Goal: Information Seeking & Learning: Learn about a topic

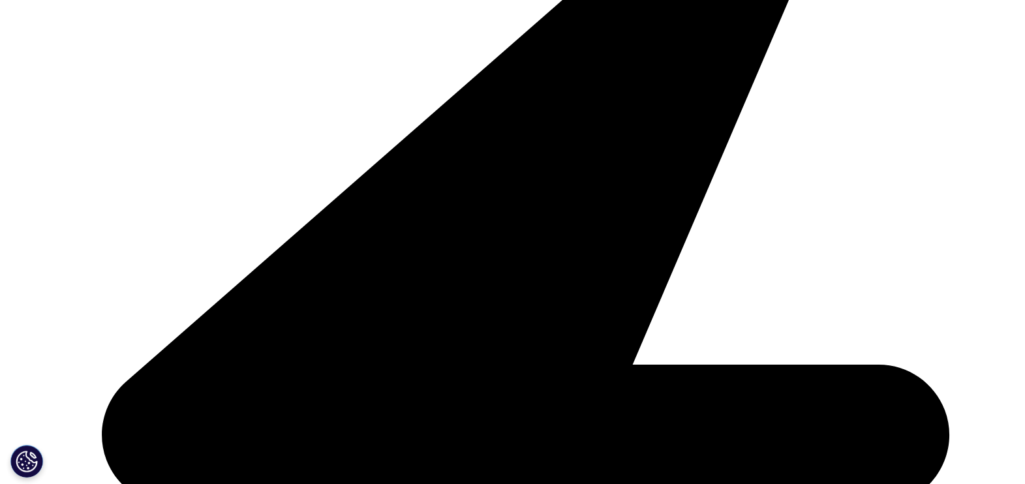
scroll to position [1891, 0]
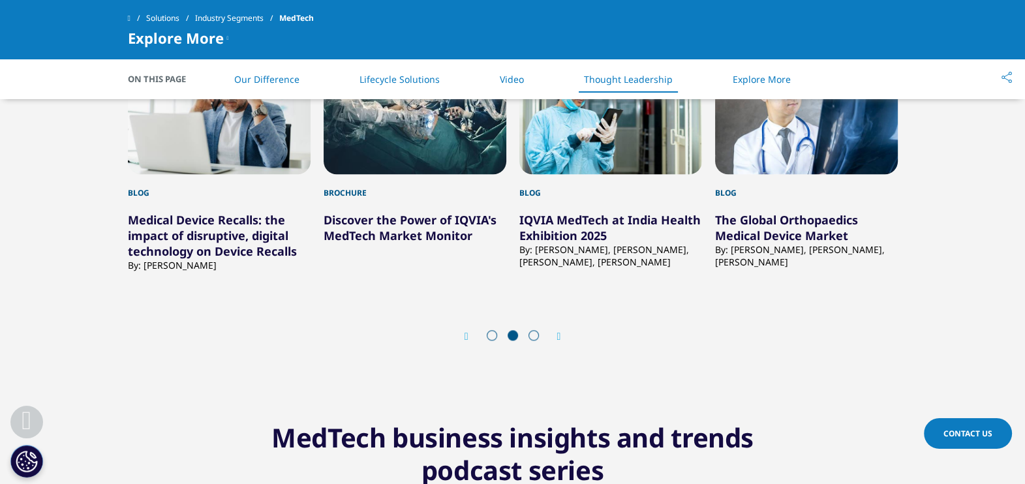
click at [555, 339] on div "Next" at bounding box center [552, 336] width 17 height 12
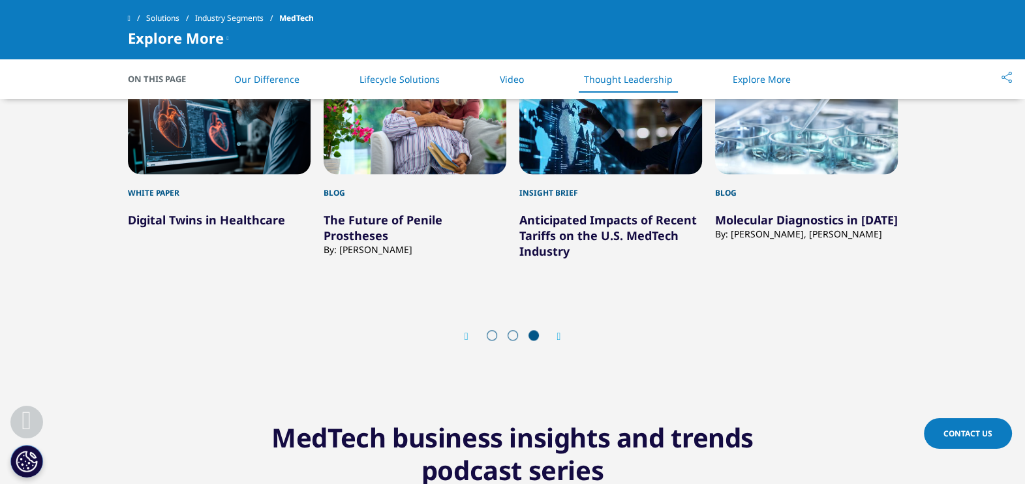
click at [555, 339] on div "Next" at bounding box center [552, 336] width 17 height 12
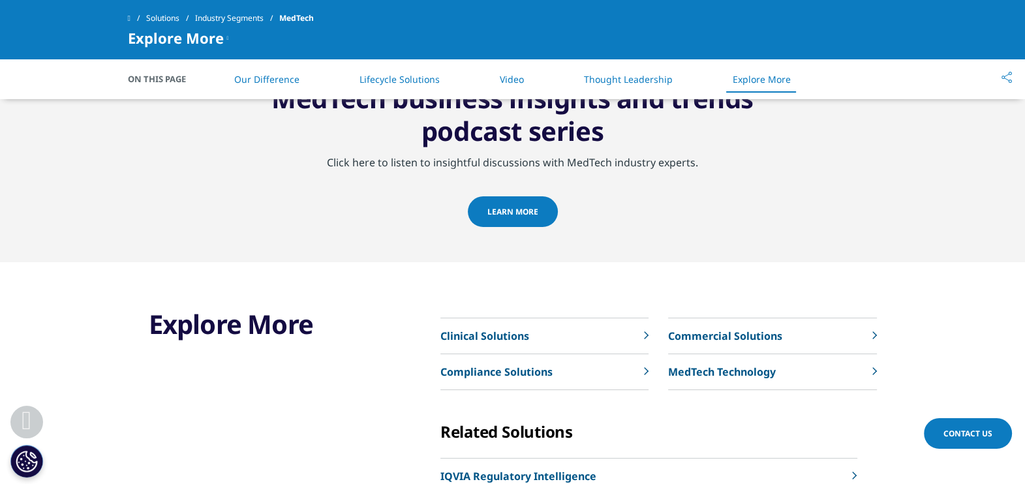
scroll to position [2217, 0]
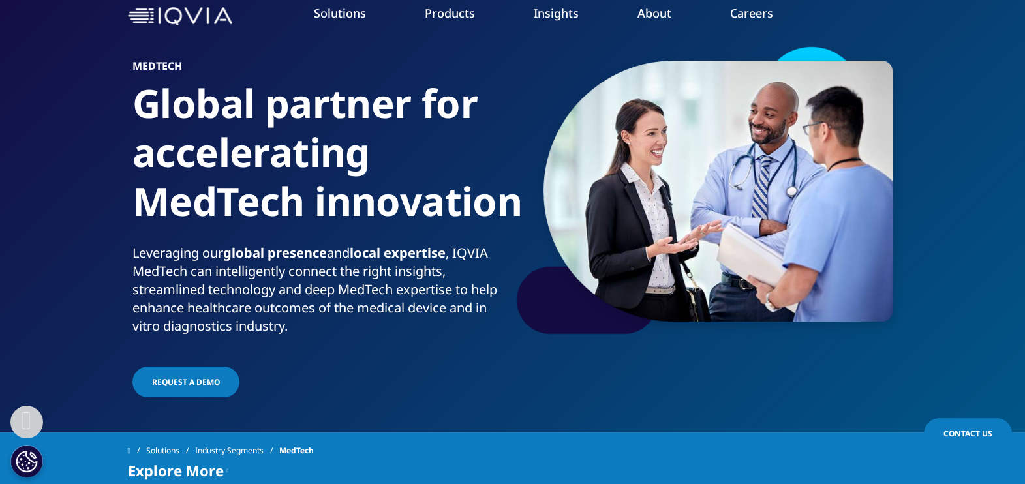
scroll to position [0, 0]
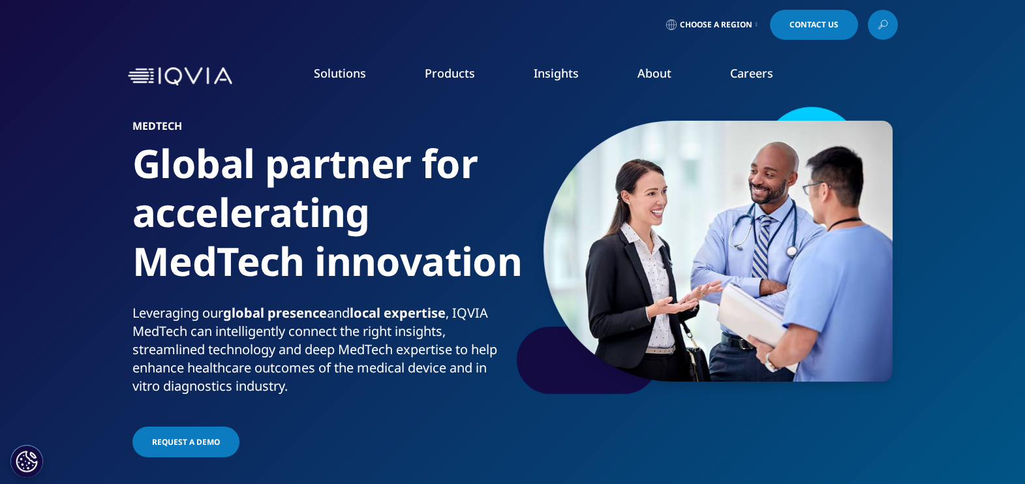
click at [305, 289] on link "MedTech" at bounding box center [391, 289] width 241 height 14
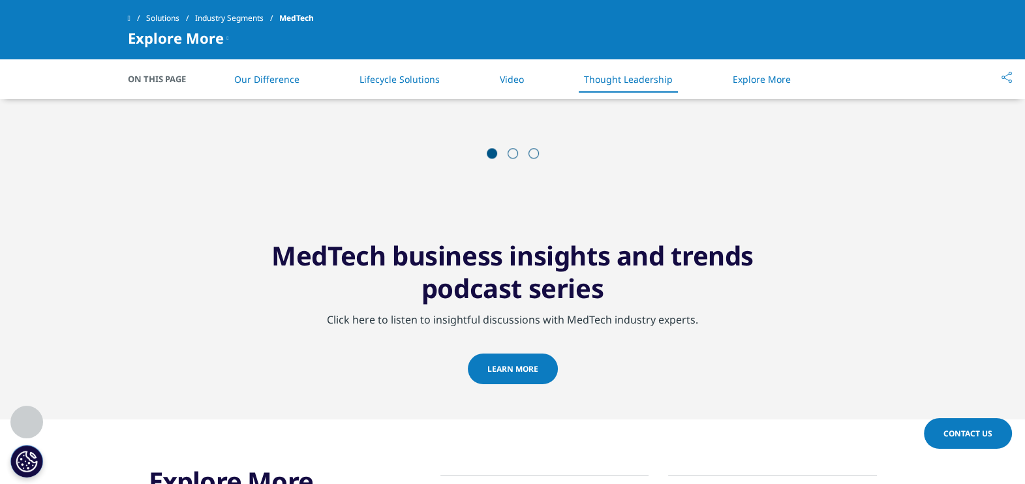
scroll to position [1958, 0]
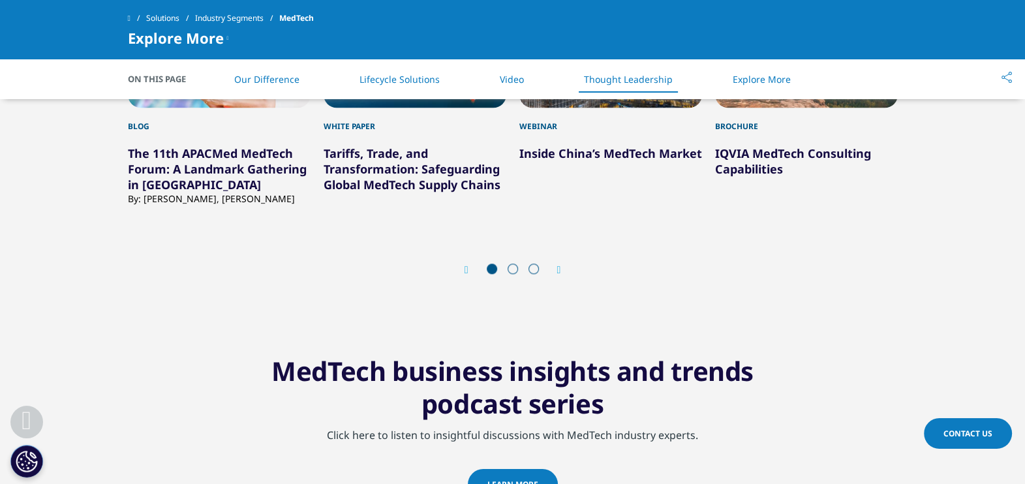
click at [756, 151] on link "IQVIA MedTech Consulting Capabilities" at bounding box center [793, 161] width 156 height 31
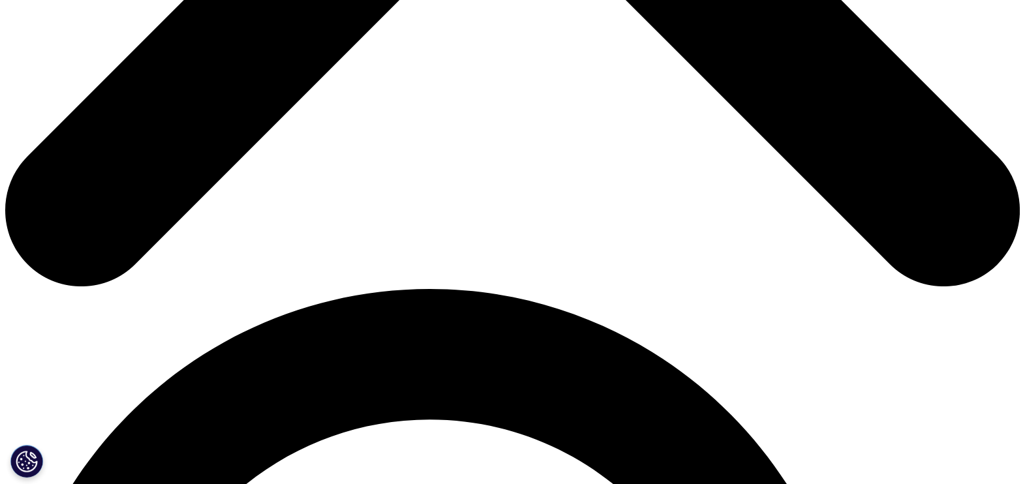
scroll to position [570, 0]
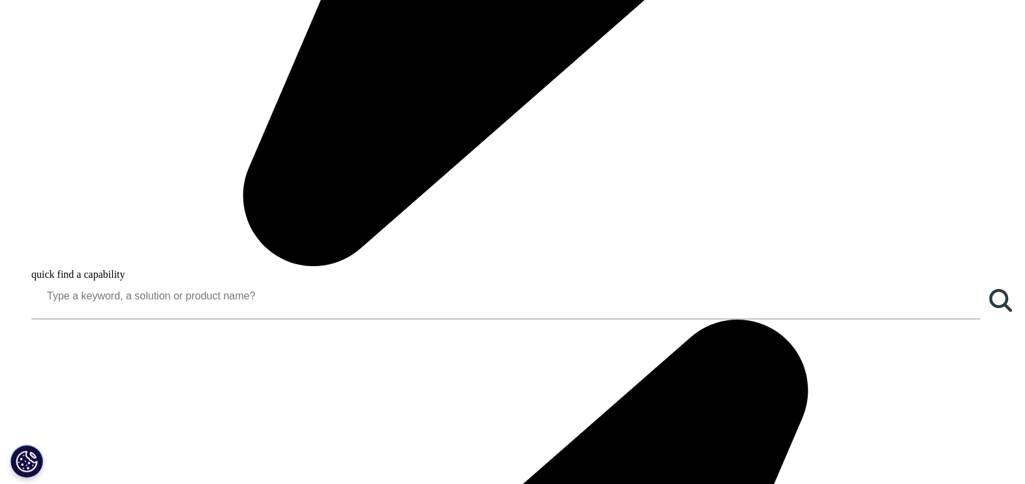
scroll to position [1017, 0]
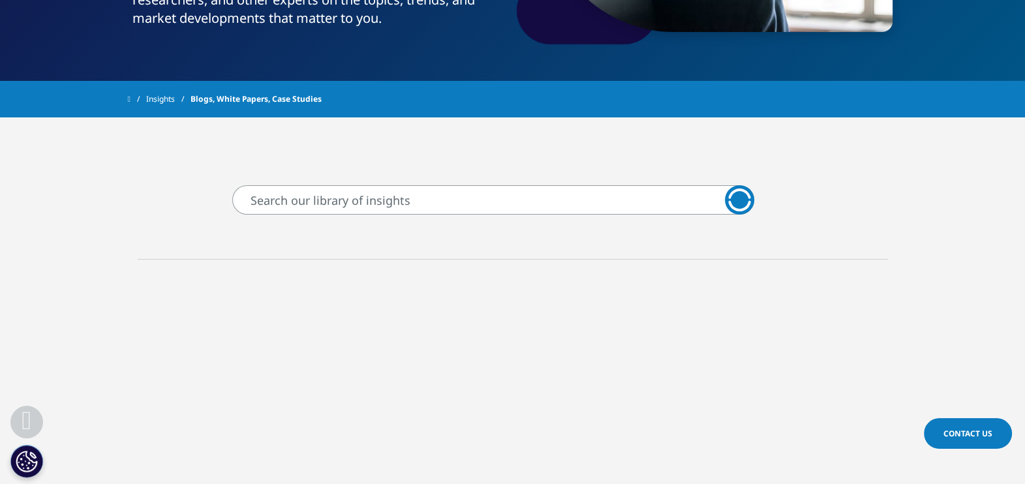
scroll to position [392, 0]
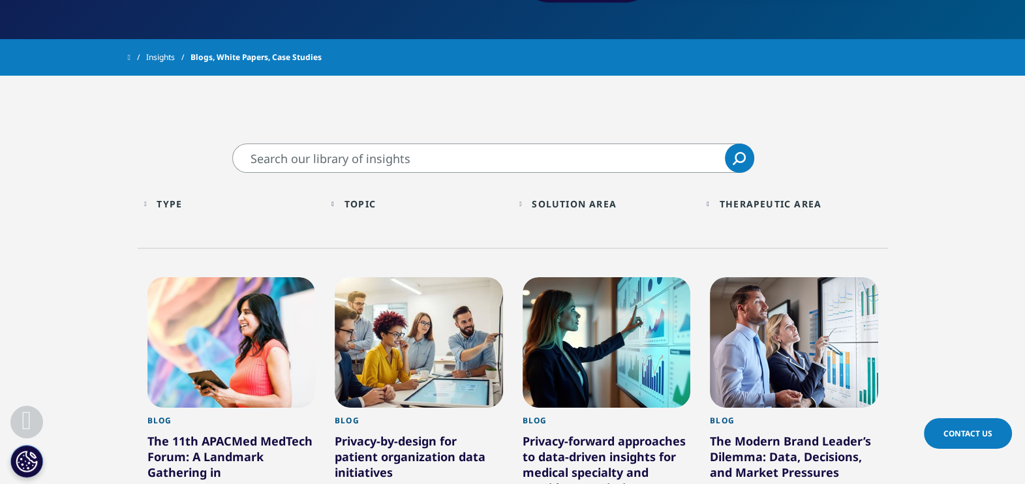
click at [182, 200] on div "Type" at bounding box center [169, 204] width 25 height 12
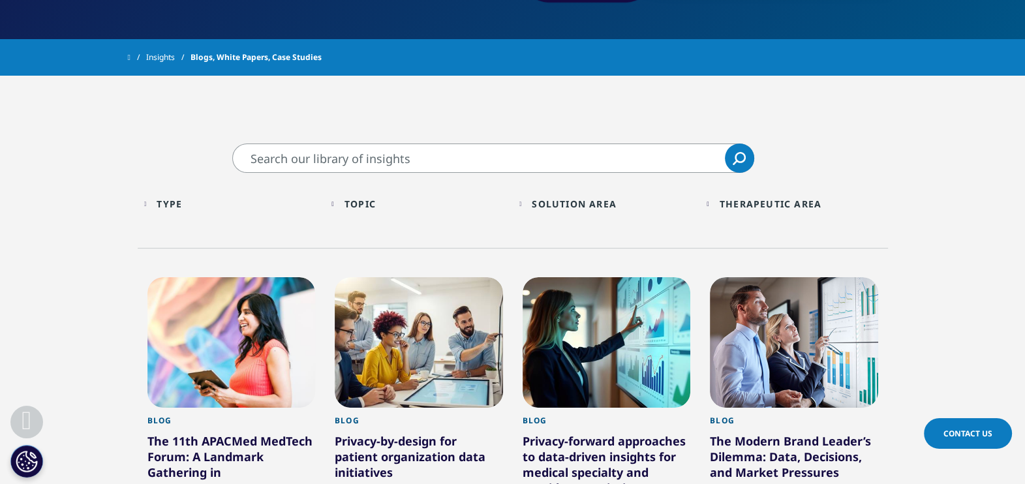
scroll to position [473, 0]
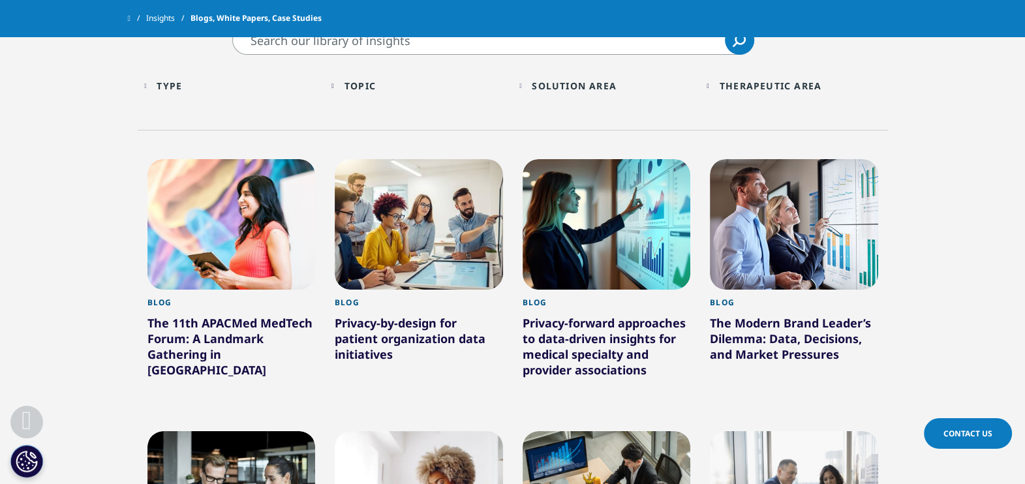
click at [172, 88] on div "Type" at bounding box center [169, 86] width 25 height 12
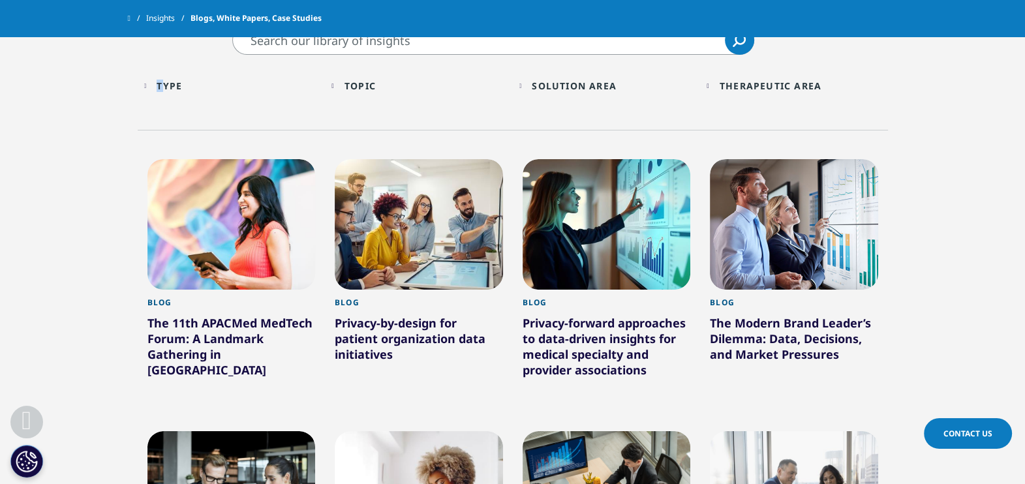
drag, startPoint x: 166, startPoint y: 89, endPoint x: 166, endPoint y: 80, distance: 9.2
click at [166, 80] on div "Type" at bounding box center [169, 86] width 25 height 12
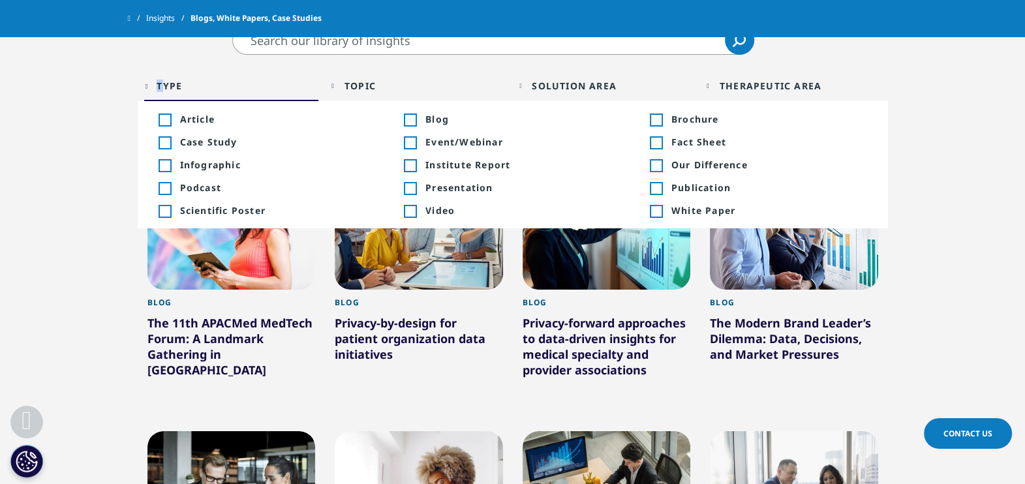
click at [166, 80] on div "Type" at bounding box center [169, 86] width 25 height 12
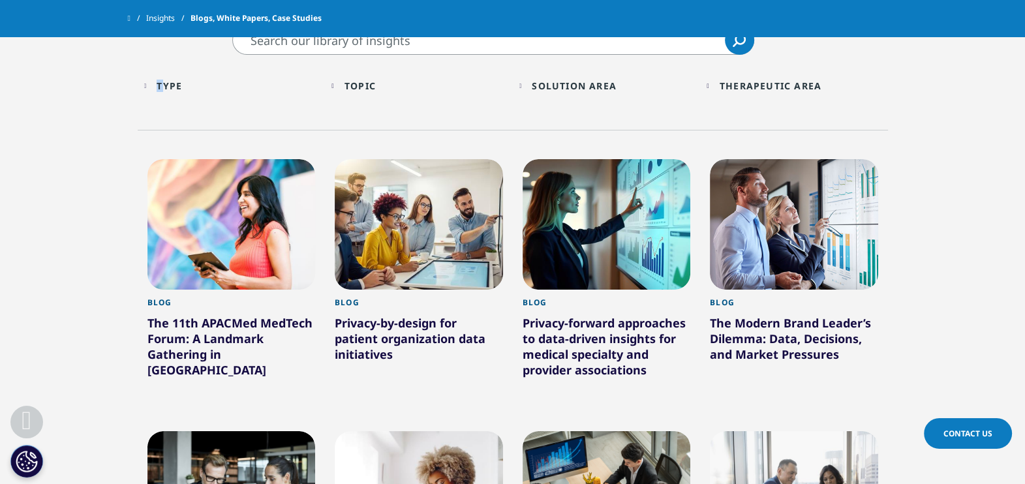
click at [166, 80] on div "Type" at bounding box center [169, 86] width 25 height 12
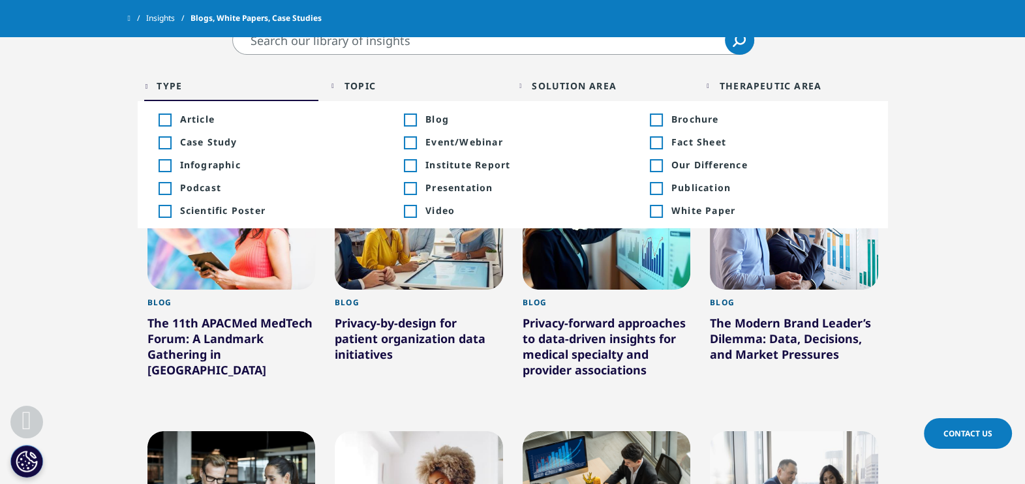
click at [215, 138] on span "Case Study" at bounding box center [278, 142] width 196 height 12
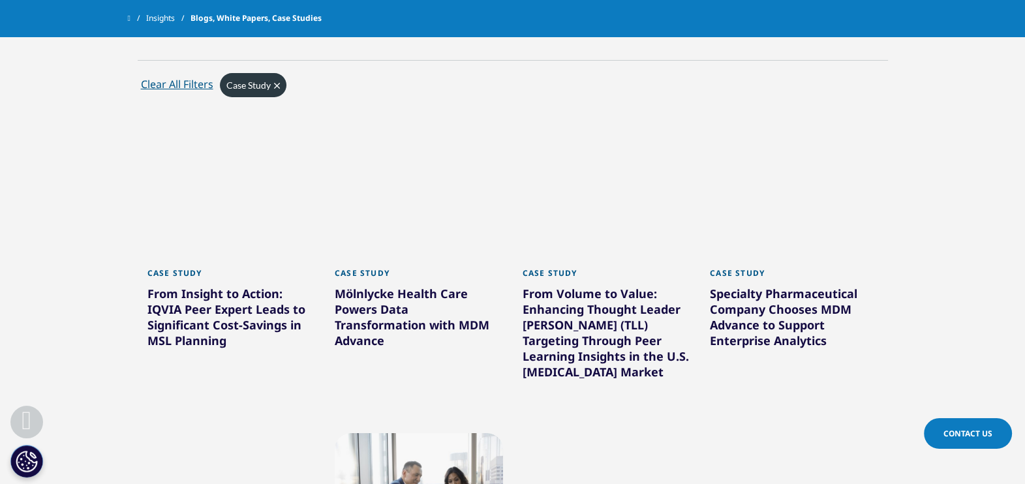
scroll to position [636, 0]
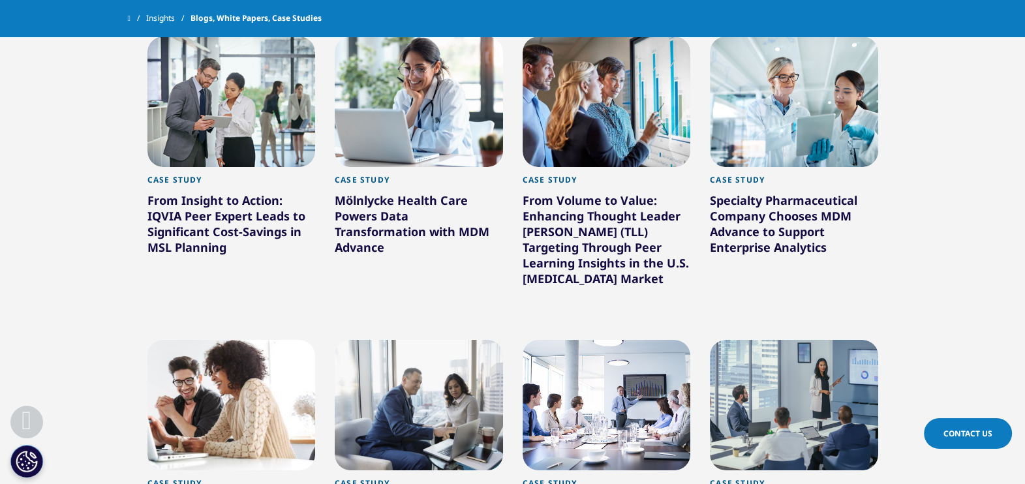
click at [747, 225] on div "Specialty Pharmaceutical Company Chooses MDM Advance to Support Enterprise Anal…" at bounding box center [794, 227] width 168 height 68
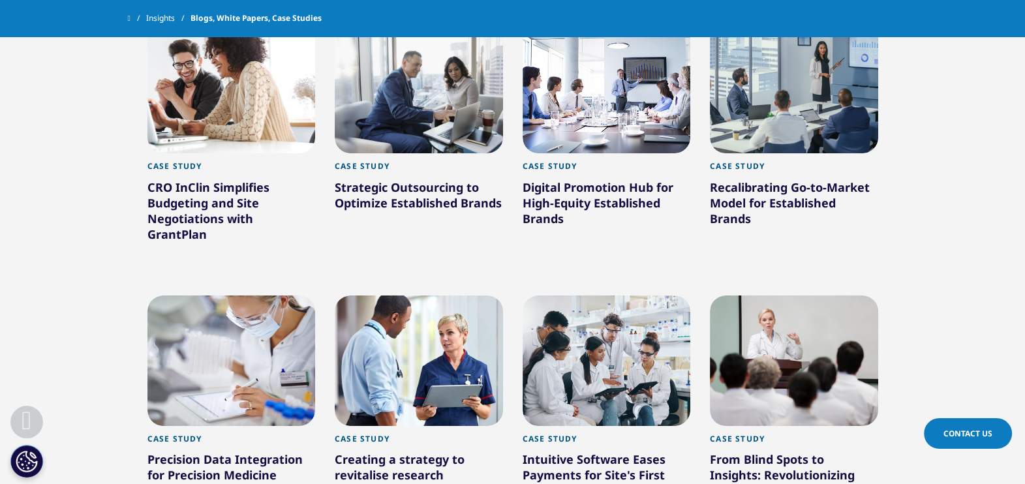
scroll to position [1044, 0]
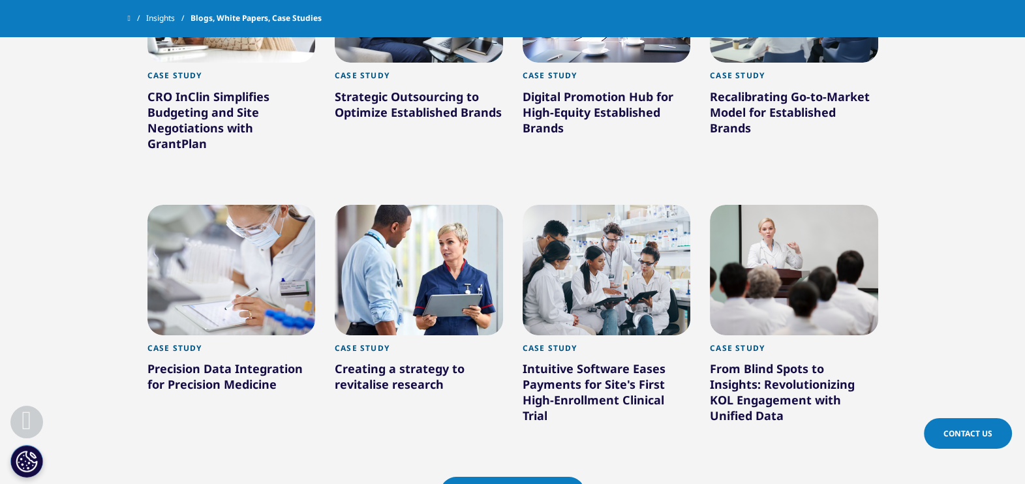
click at [537, 479] on link "Load More Results" at bounding box center [512, 493] width 144 height 32
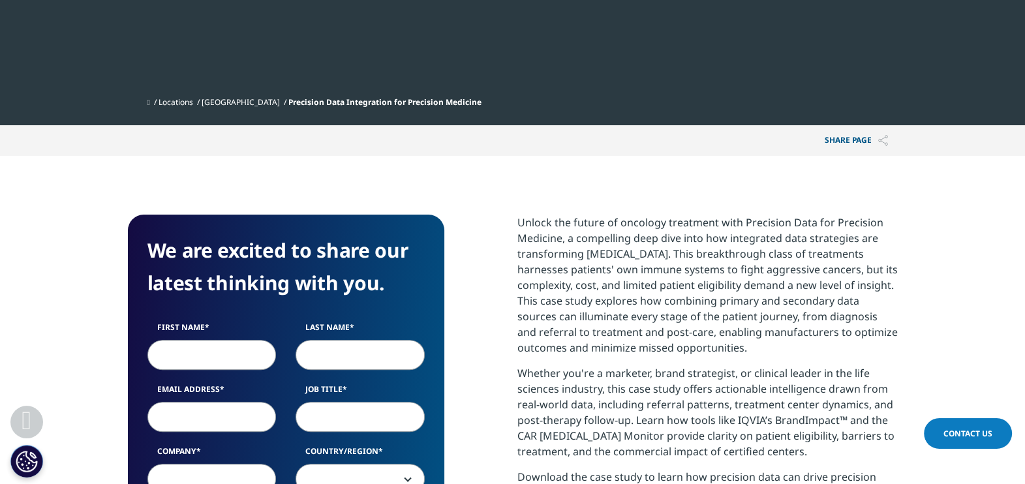
scroll to position [489, 0]
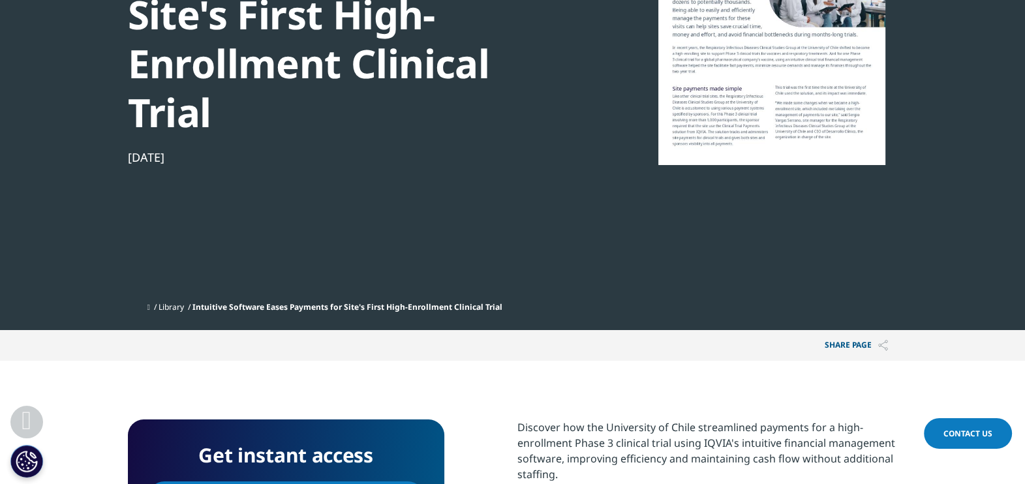
scroll to position [489, 0]
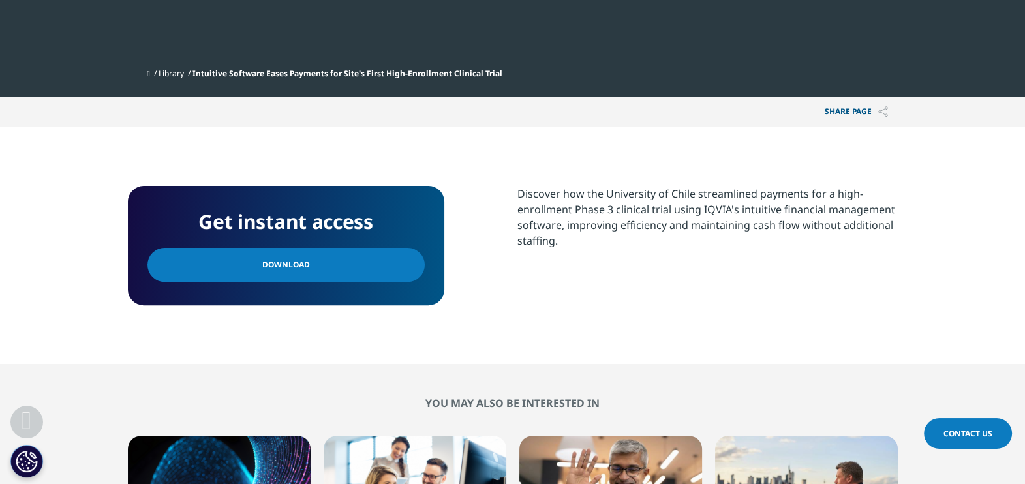
drag, startPoint x: 607, startPoint y: 253, endPoint x: 467, endPoint y: 172, distance: 161.6
click at [467, 172] on section "Get instant access Download Discover how the University of Chile streamlined pa…" at bounding box center [512, 245] width 1025 height 237
copy div "Download Discover how the University of Chile streamlined payments for a high-e…"
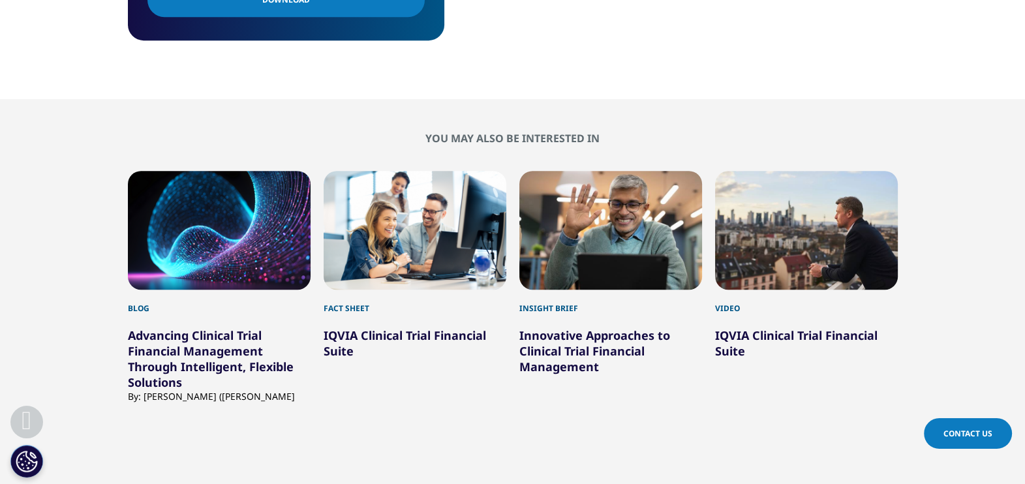
scroll to position [979, 0]
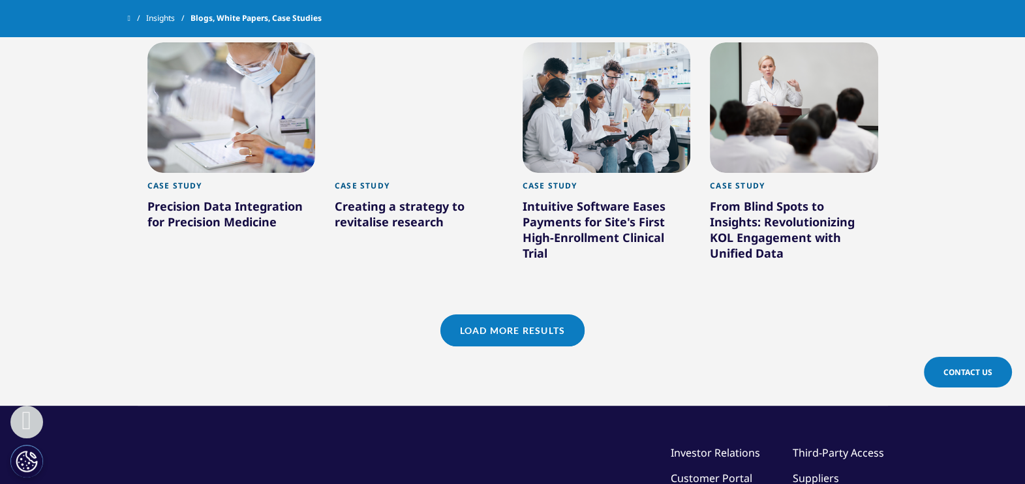
scroll to position [1207, 0]
click at [501, 315] on link "Load More Results" at bounding box center [512, 331] width 144 height 32
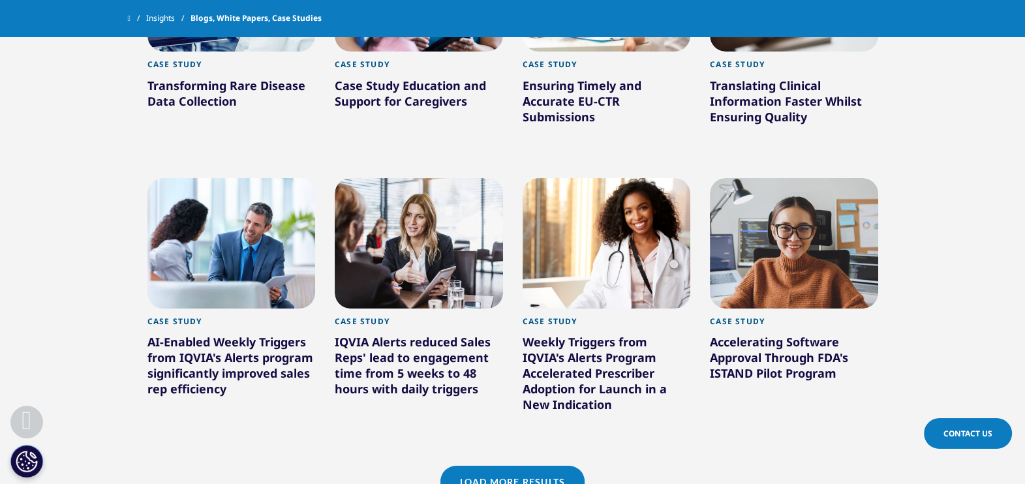
scroll to position [1941, 0]
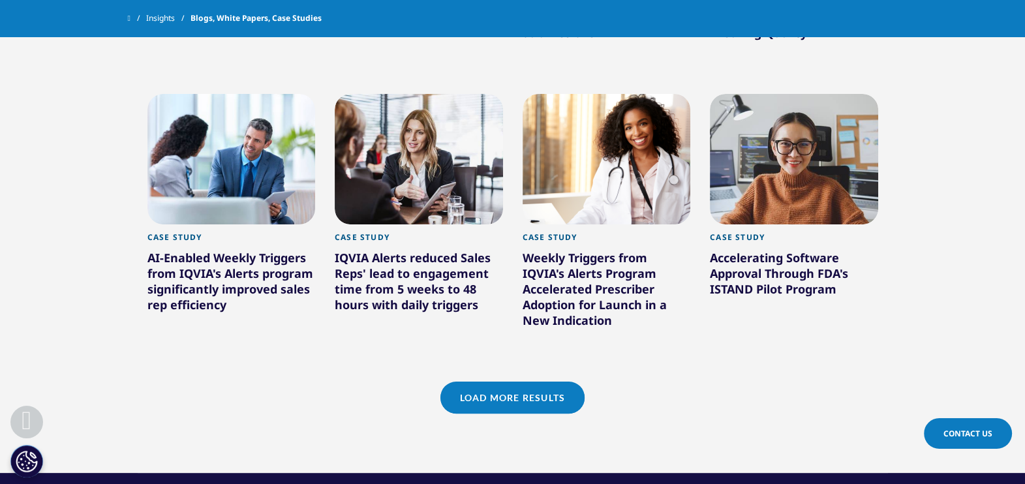
click at [520, 382] on link "Load More Results" at bounding box center [512, 398] width 144 height 32
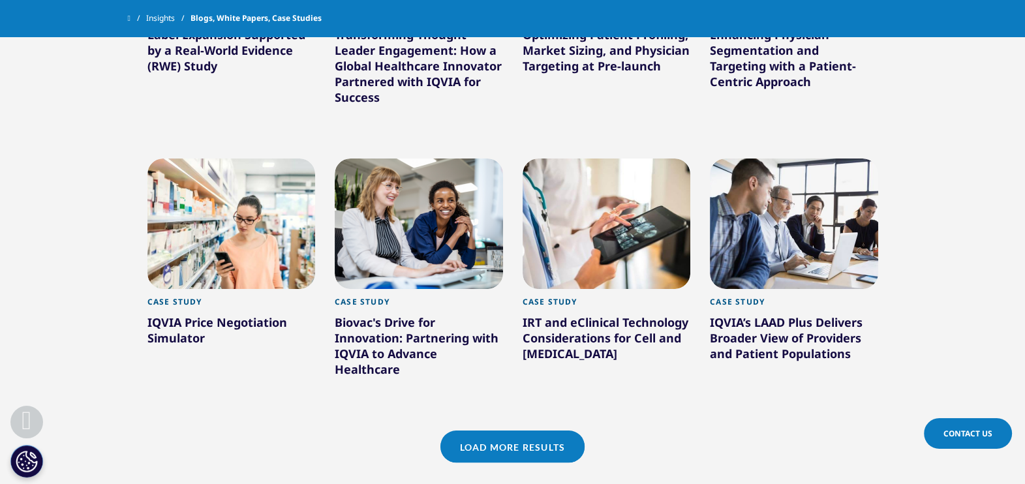
scroll to position [2756, 0]
click at [455, 430] on link "Load More Results" at bounding box center [512, 446] width 144 height 32
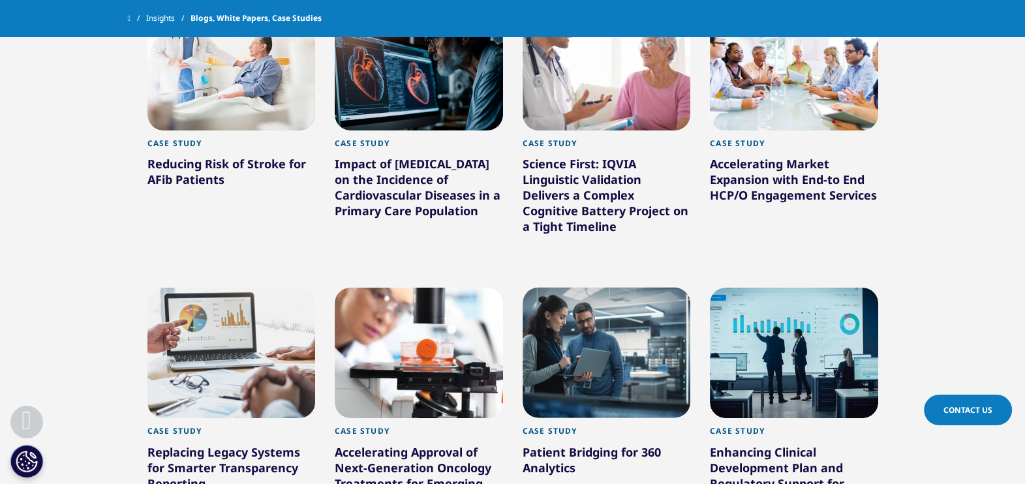
scroll to position [3735, 0]
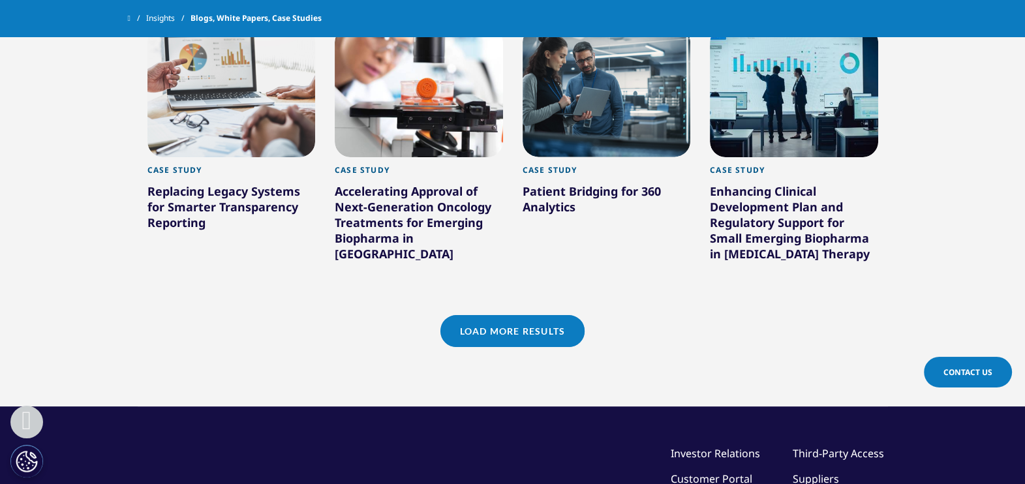
click at [559, 315] on link "Load More Results" at bounding box center [512, 331] width 144 height 32
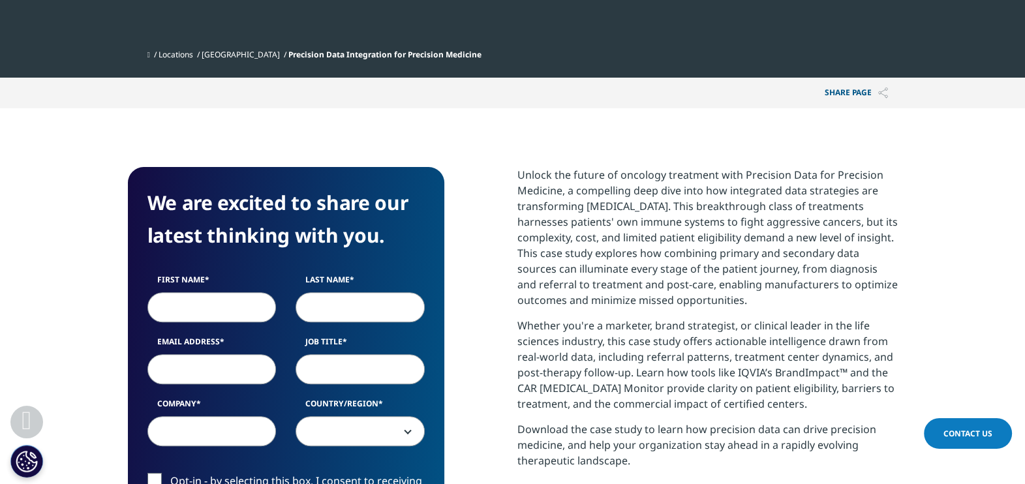
scroll to position [570, 0]
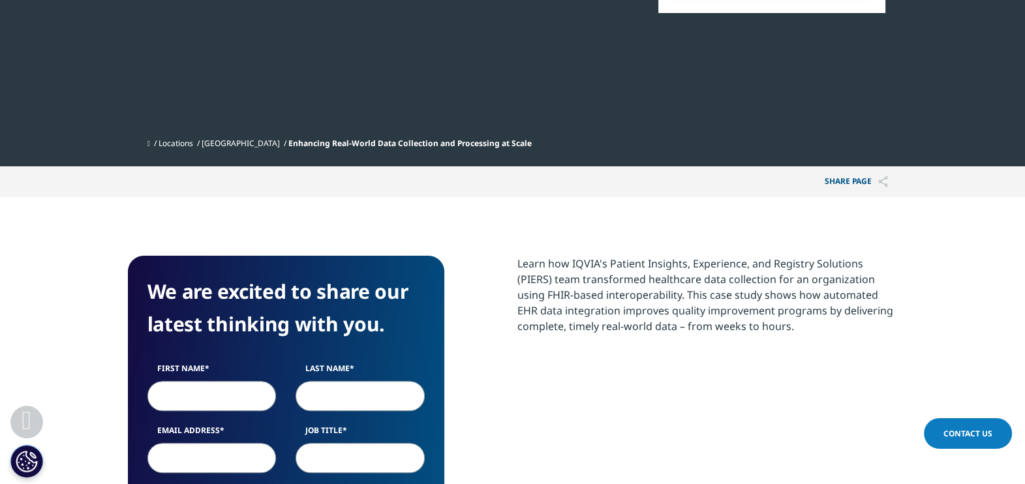
scroll to position [504, 770]
drag, startPoint x: 632, startPoint y: 294, endPoint x: 743, endPoint y: 343, distance: 121.3
click at [743, 343] on section "Learn how IQVIA's Patient Insights, Experience, and Registry Solutions (PIERS) …" at bounding box center [707, 311] width 380 height 111
copy div "This case study shows how automated EHR data integration improves quality impro…"
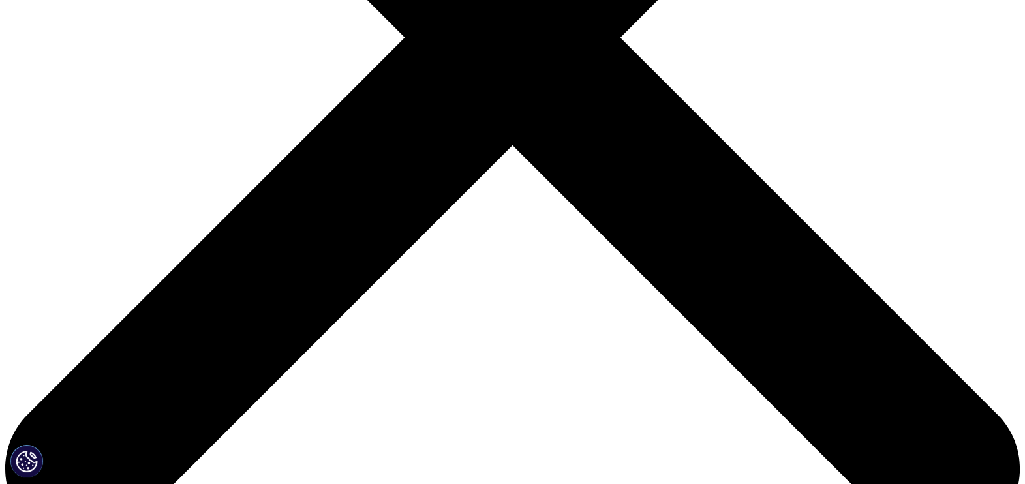
scroll to position [489, 0]
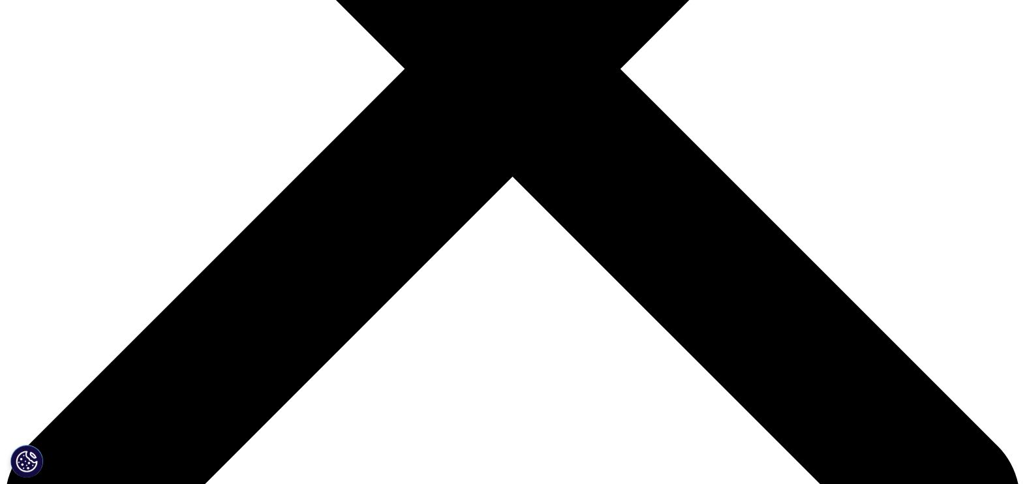
scroll to position [489, 0]
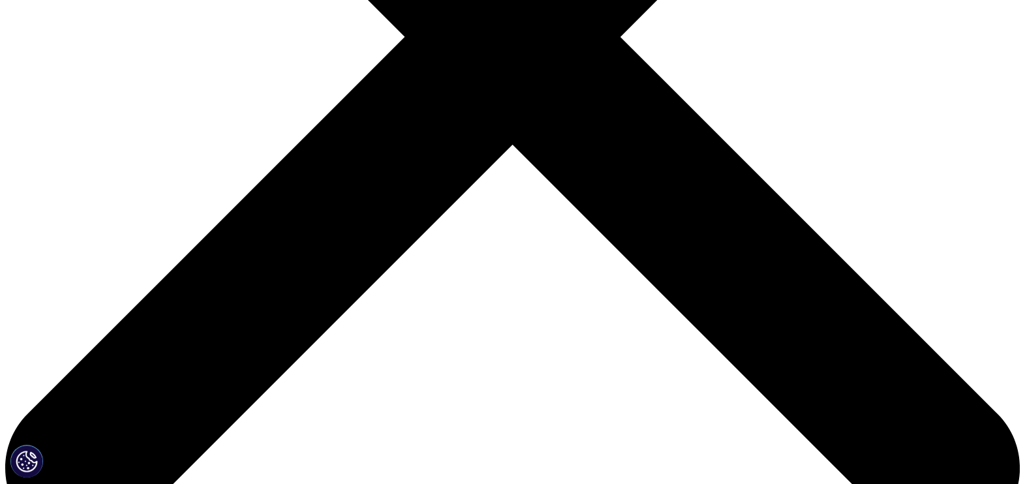
drag, startPoint x: 558, startPoint y: 388, endPoint x: 514, endPoint y: 221, distance: 172.8
copy p "Facing operational challenges with a lean team and outdated processes, Biovac's…"
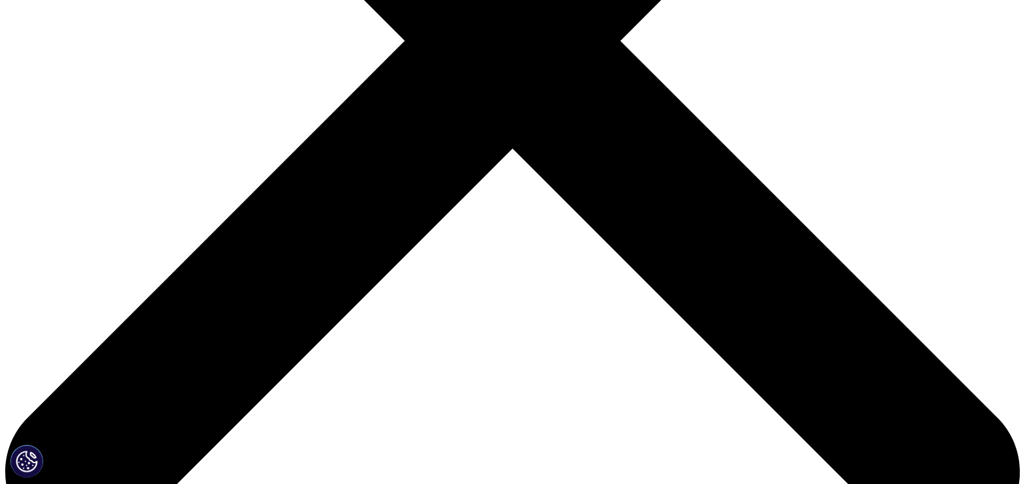
scroll to position [570, 0]
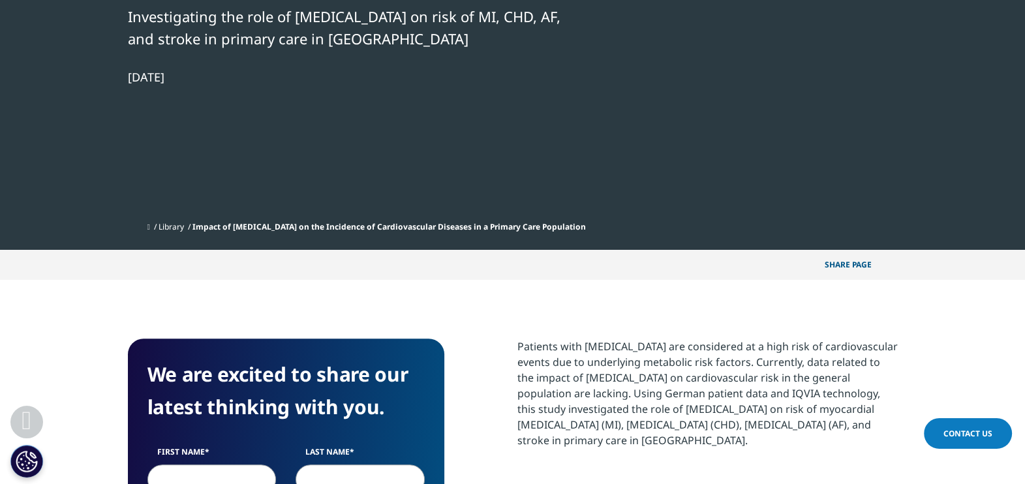
scroll to position [652, 0]
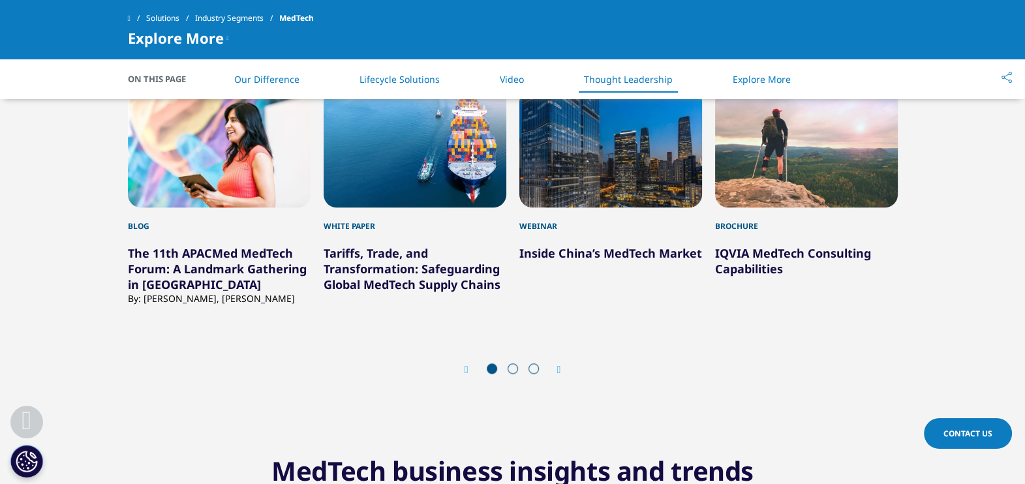
scroll to position [1958, 0]
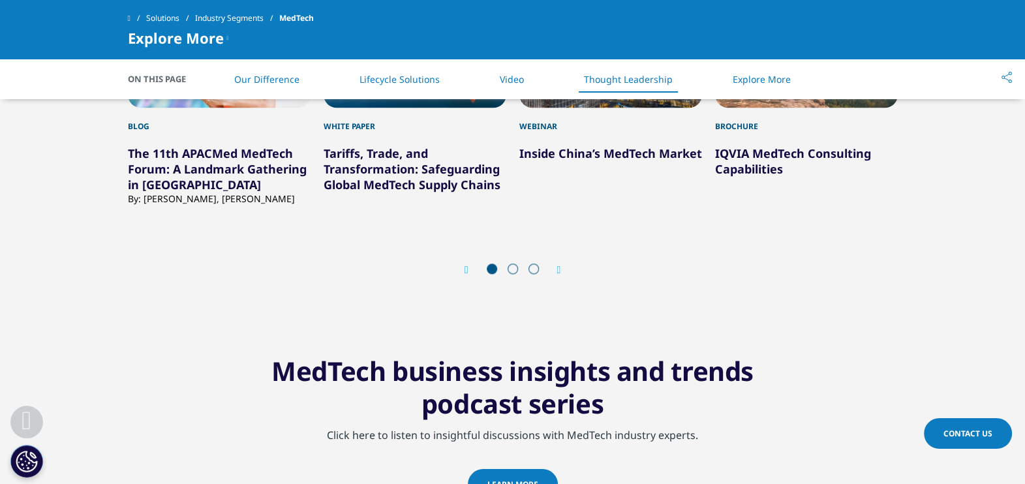
click at [512, 266] on span at bounding box center [513, 269] width 10 height 10
click at [566, 260] on div "Prev Next" at bounding box center [513, 270] width 770 height 39
click at [557, 272] on icon "Next slide" at bounding box center [559, 270] width 4 height 10
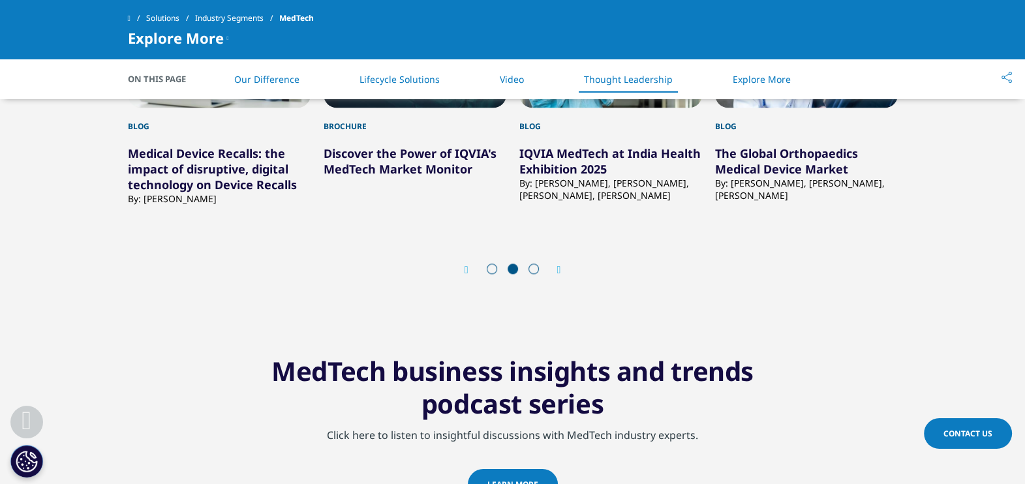
click at [559, 270] on icon "Next slide" at bounding box center [559, 270] width 4 height 10
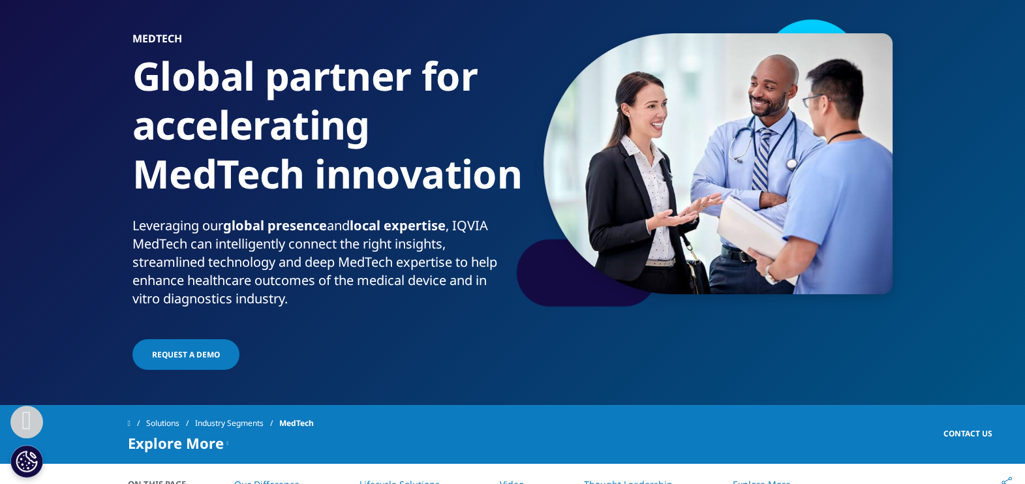
scroll to position [0, 0]
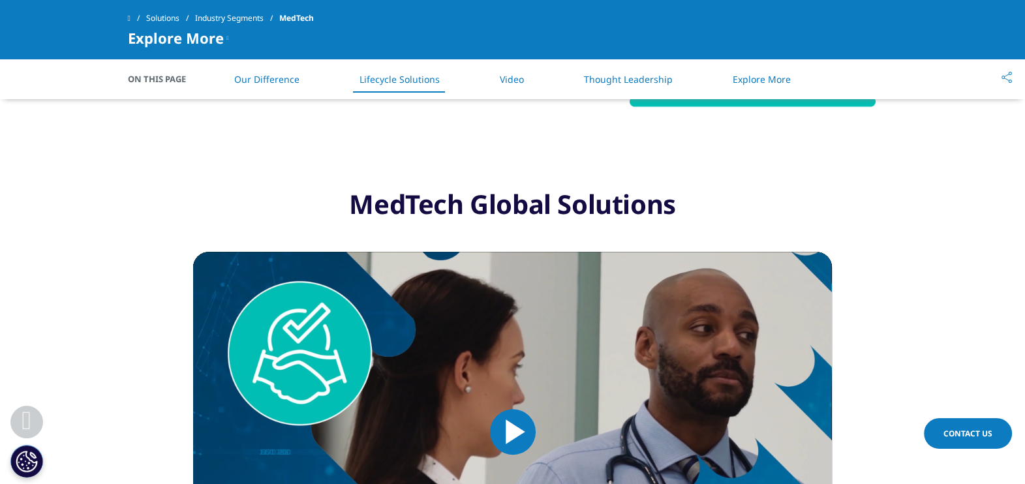
click at [605, 87] on li "Thought Leadership" at bounding box center [628, 79] width 115 height 39
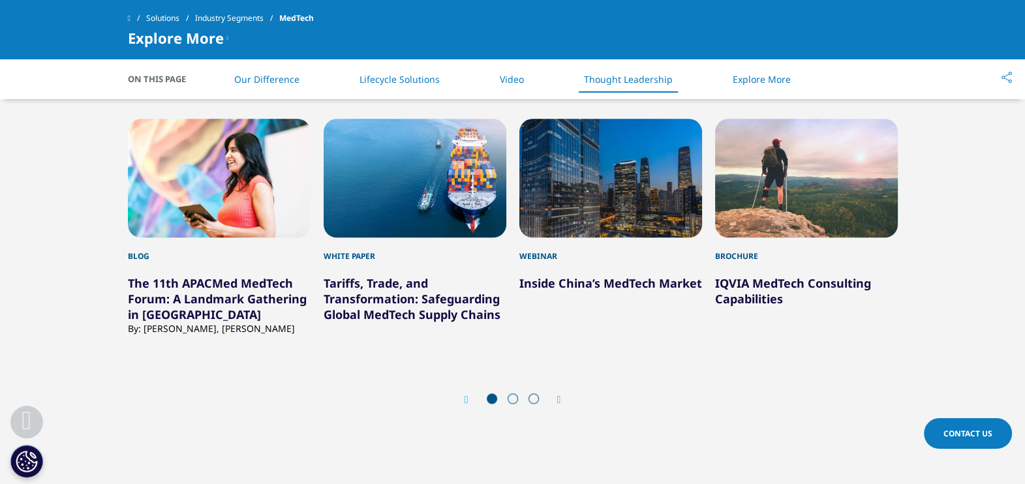
scroll to position [1832, 0]
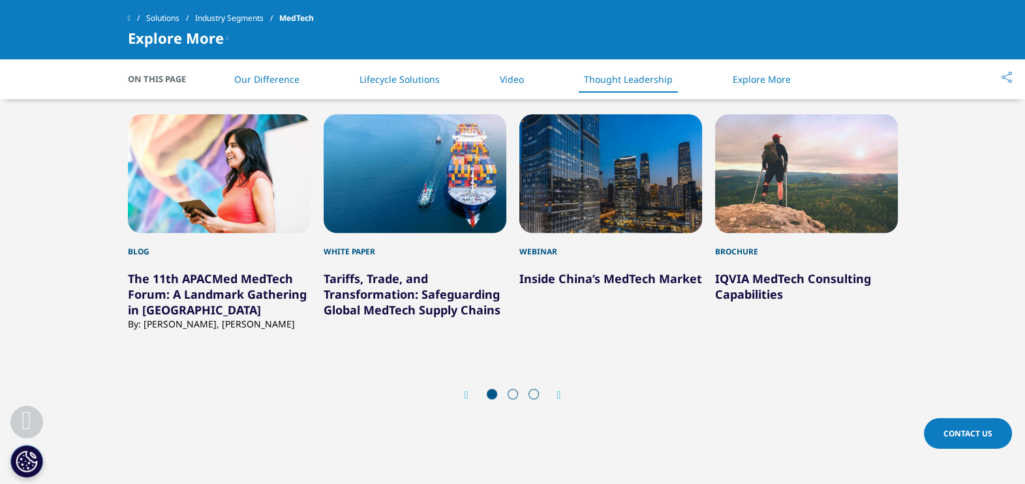
drag, startPoint x: 598, startPoint y: 283, endPoint x: 639, endPoint y: 385, distance: 109.8
click at [643, 387] on div "Prev Next" at bounding box center [513, 395] width 770 height 39
click at [550, 392] on div "Next" at bounding box center [552, 395] width 17 height 12
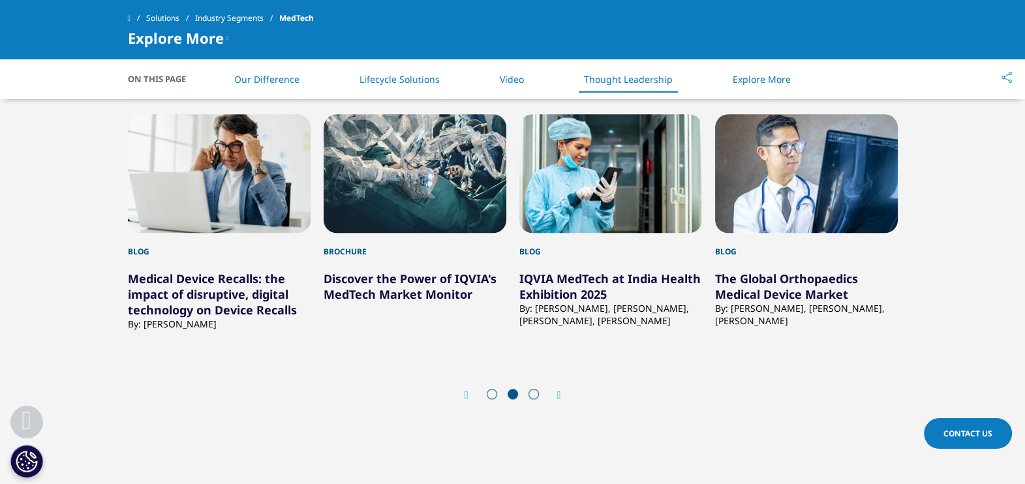
click at [566, 387] on div "Prev Next" at bounding box center [513, 395] width 770 height 39
click at [561, 390] on icon "Next slide" at bounding box center [559, 395] width 4 height 10
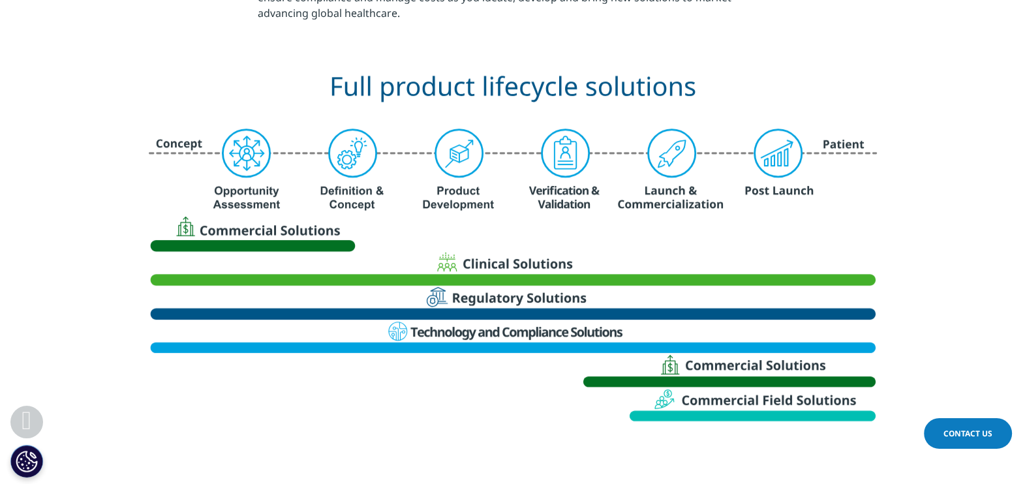
scroll to position [0, 0]
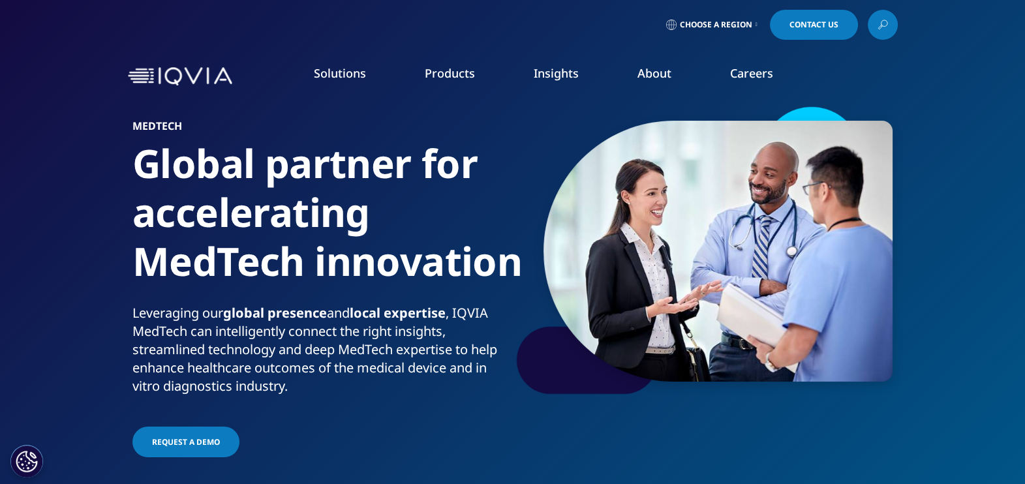
click at [557, 78] on link "Insights" at bounding box center [556, 73] width 45 height 16
click at [89, 228] on p "Explore our library of insights, thought leadership, and the latest topics & tr…" at bounding box center [116, 206] width 180 height 55
click at [98, 234] on p "Explore our library of insights, thought leadership, and the latest topics & tr…" at bounding box center [116, 206] width 180 height 55
click at [100, 239] on link "DISCOVER INSIGHTS" at bounding box center [126, 239] width 201 height 11
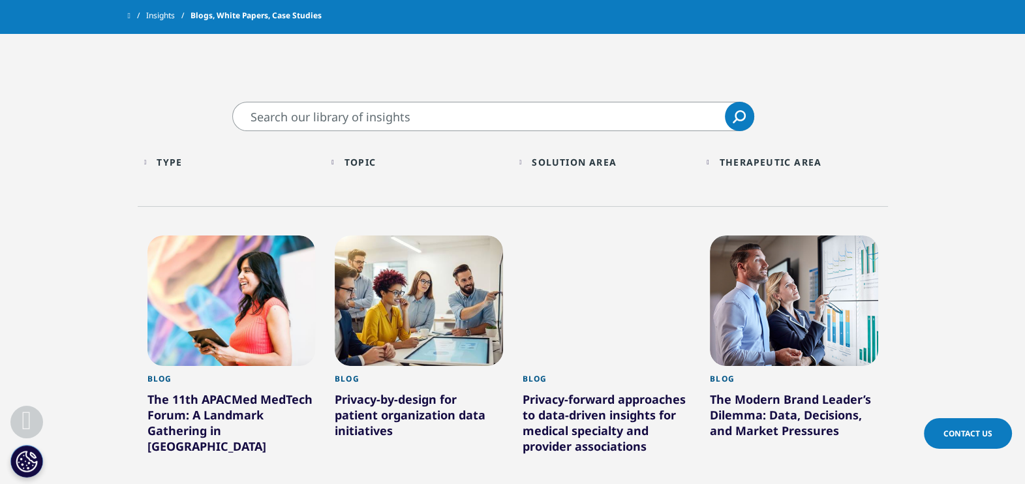
scroll to position [326, 0]
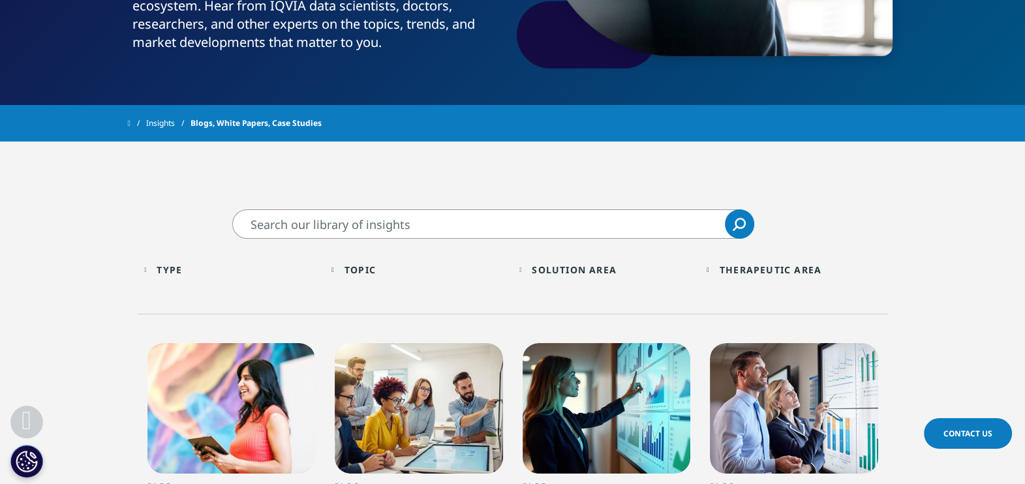
click at [454, 232] on input "Search" at bounding box center [493, 223] width 522 height 29
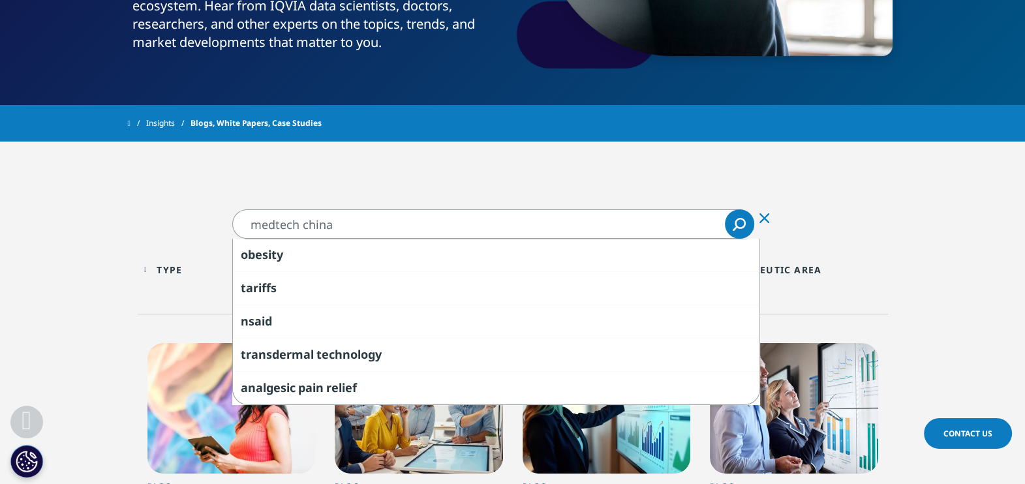
type input "medtech china"
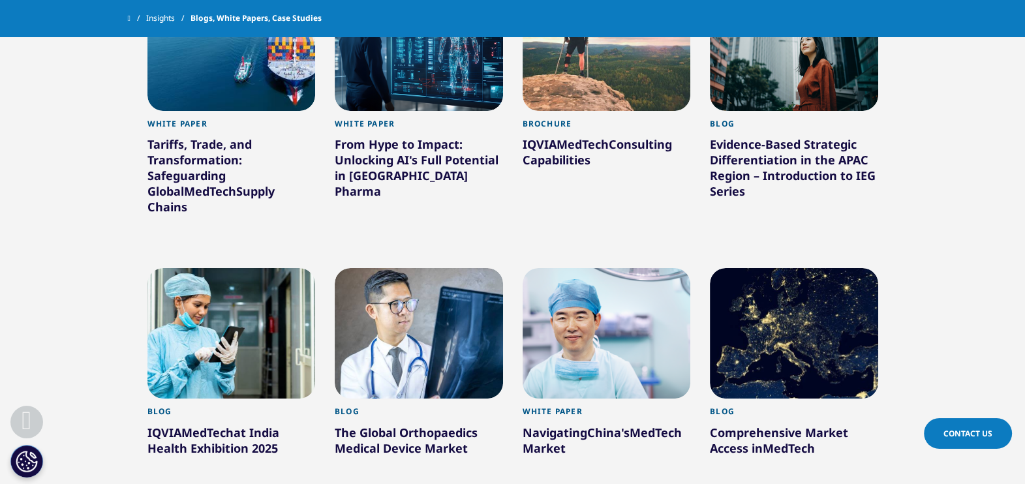
scroll to position [734, 0]
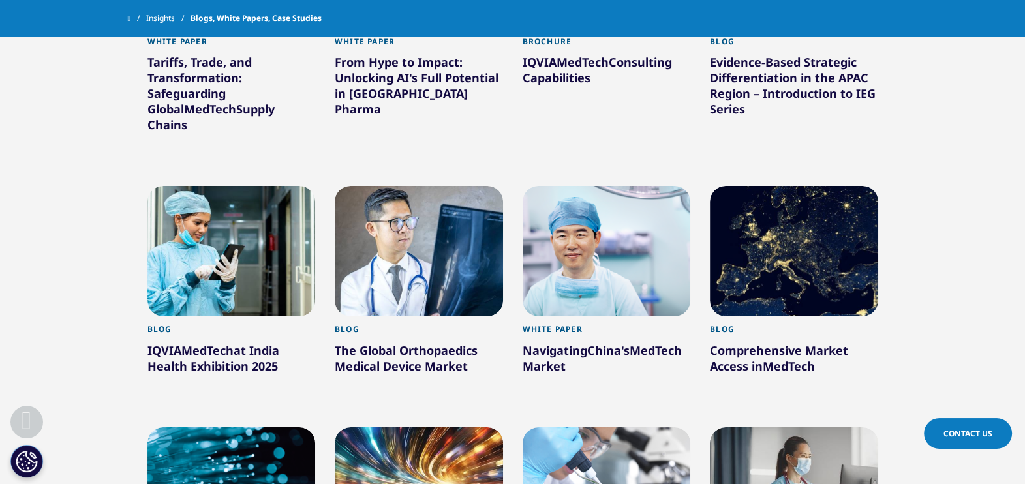
drag, startPoint x: 540, startPoint y: 339, endPoint x: 519, endPoint y: 338, distance: 20.9
drag, startPoint x: 519, startPoint y: 338, endPoint x: 529, endPoint y: 344, distance: 11.4
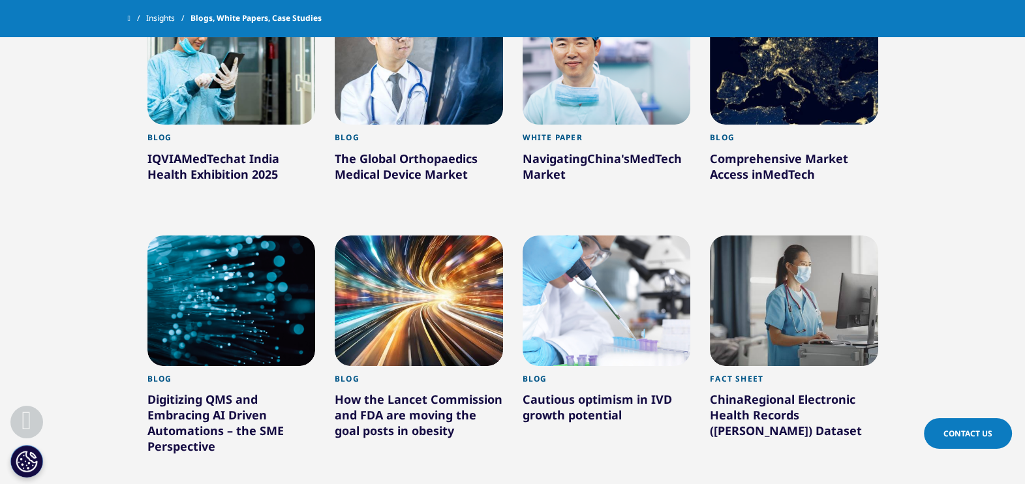
scroll to position [951, 0]
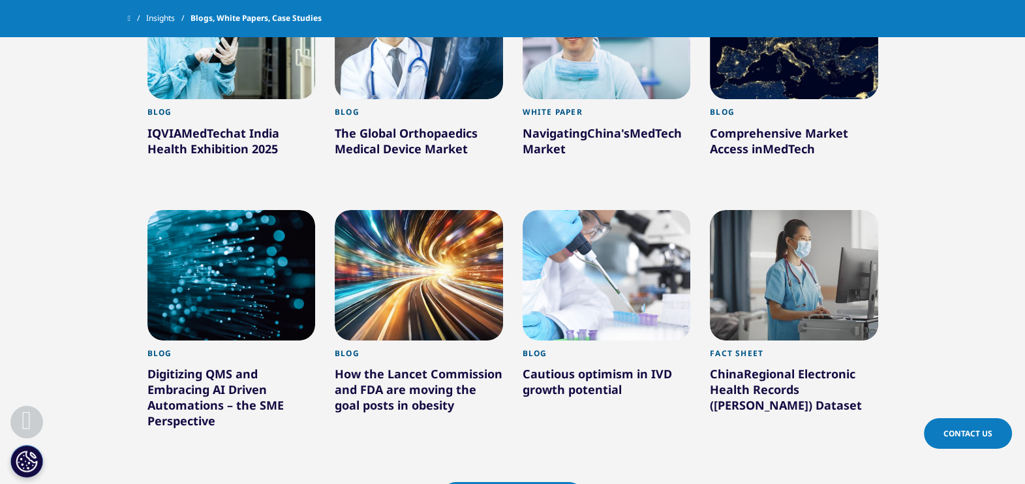
click at [467, 465] on div "Clear All Filters 55 Results White Paper Tariffs, Trade, and Transformation: Sa…" at bounding box center [513, 113] width 750 height 922
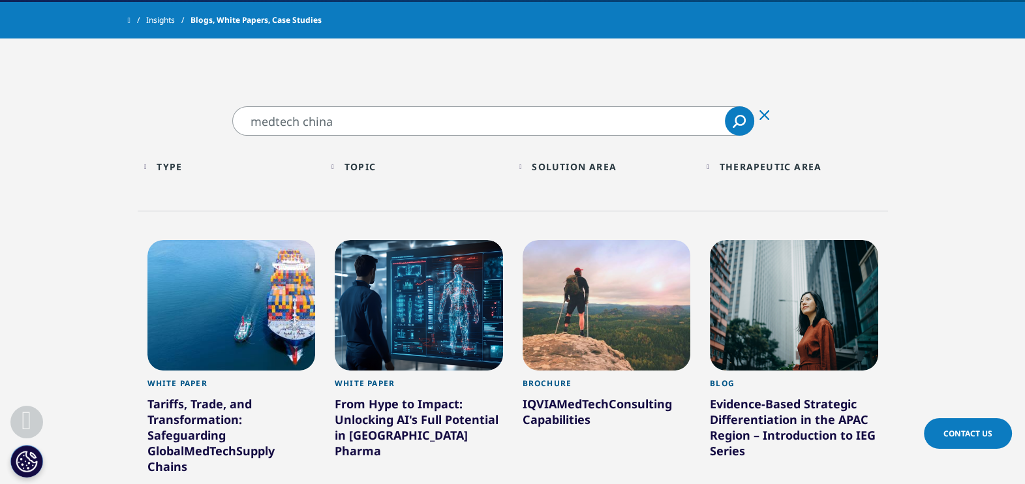
scroll to position [462, 0]
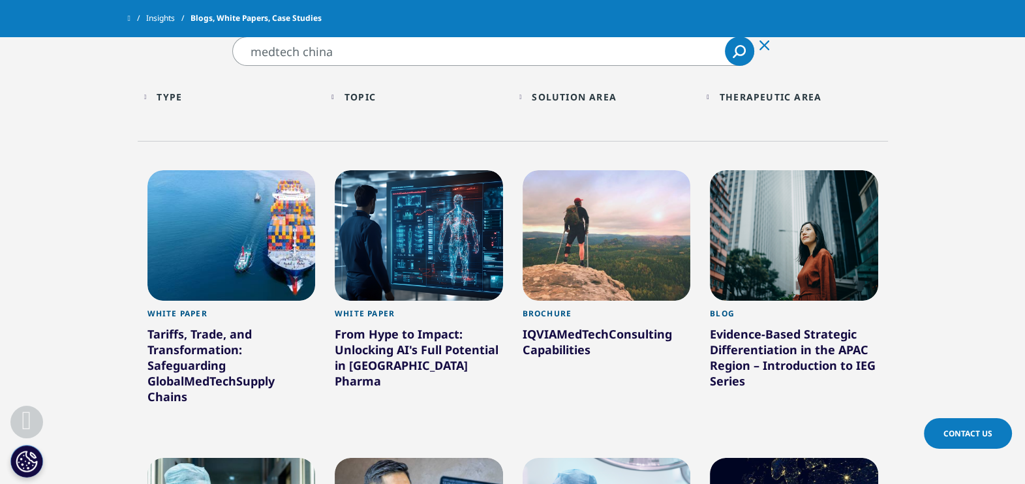
click at [256, 382] on div "Tariffs, Trade, and Transformation: Safeguarding Global MedTech Supply Chains" at bounding box center [231, 368] width 168 height 84
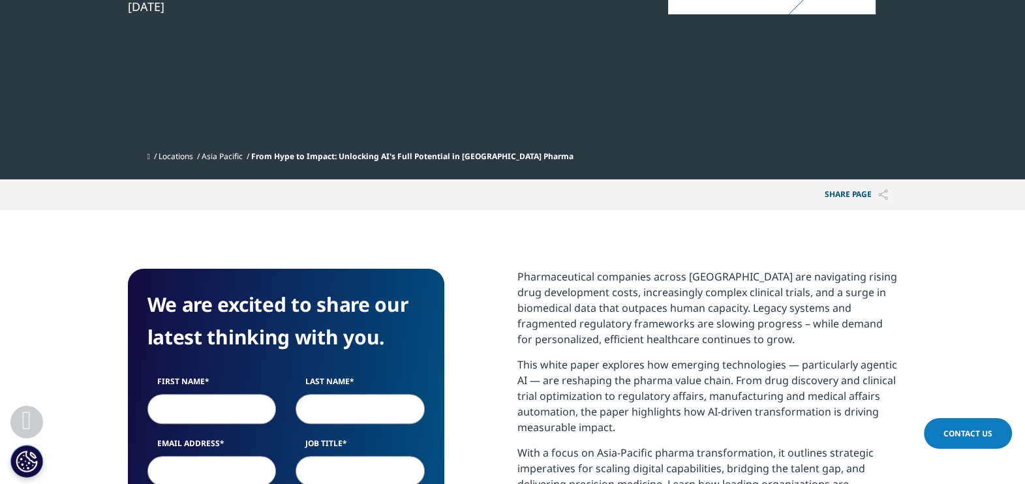
scroll to position [408, 0]
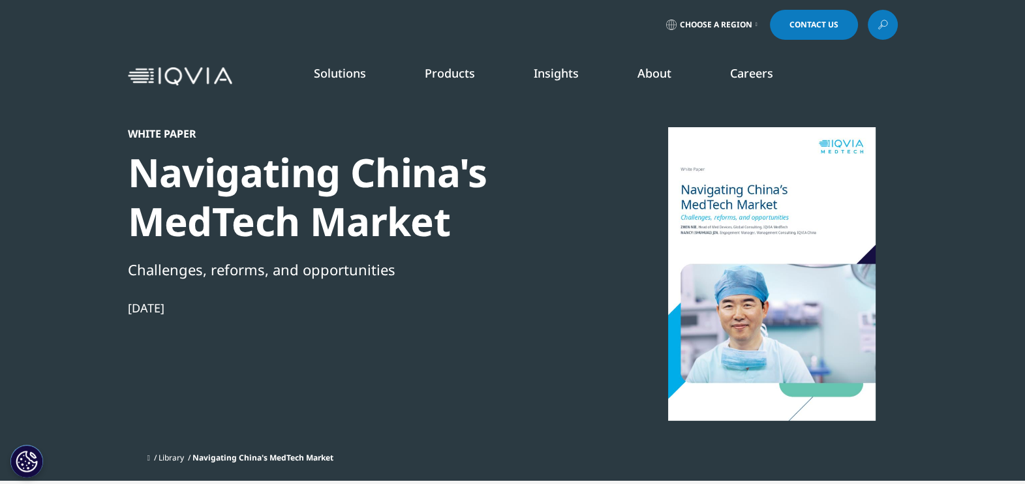
scroll to position [634, 770]
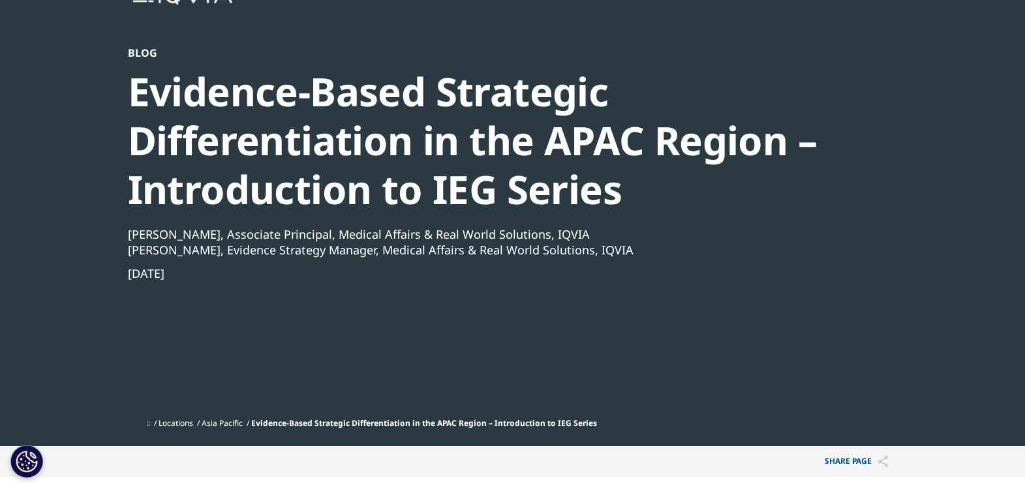
scroll to position [489, 0]
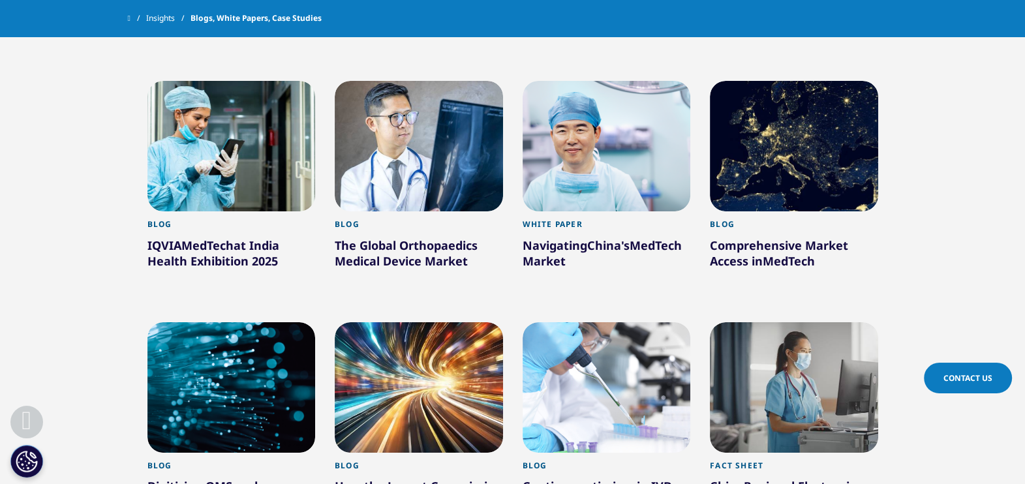
scroll to position [1359, 0]
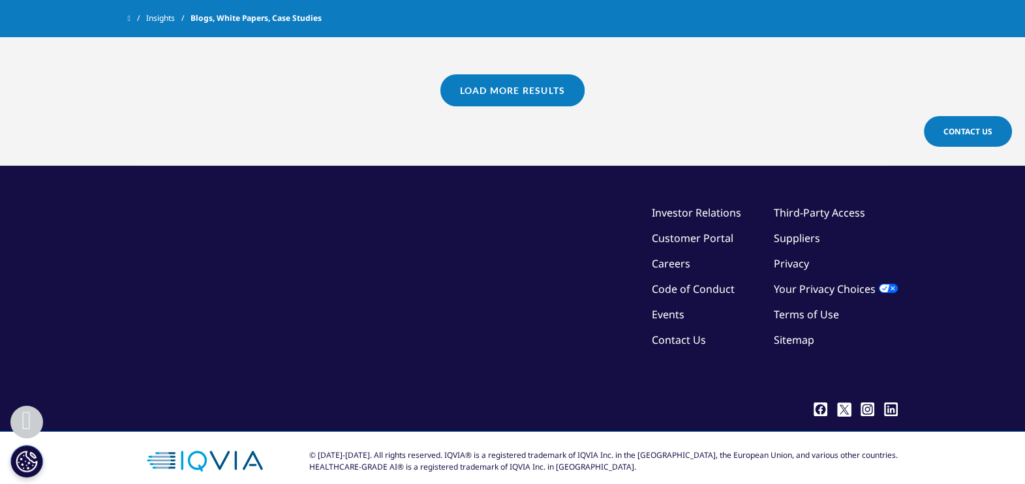
click at [529, 85] on link "Load More Results" at bounding box center [512, 90] width 144 height 32
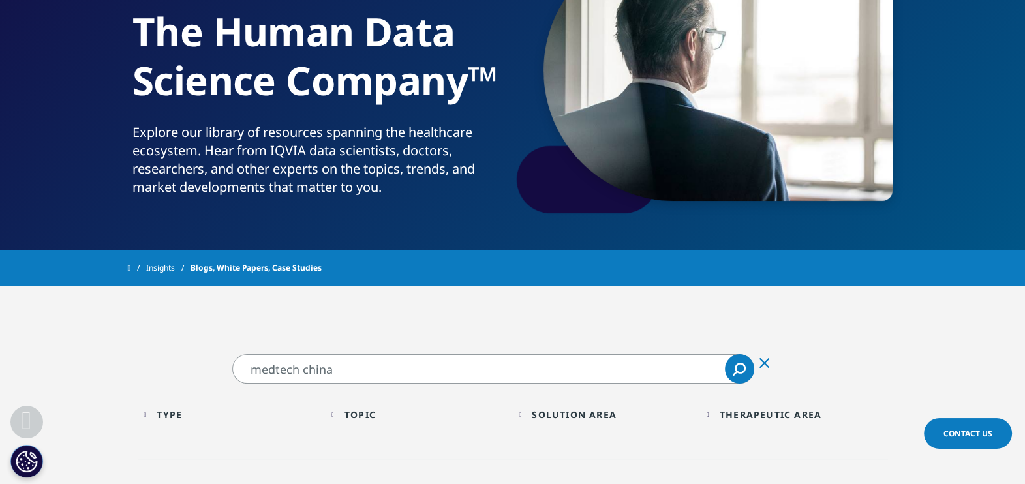
scroll to position [217, 0]
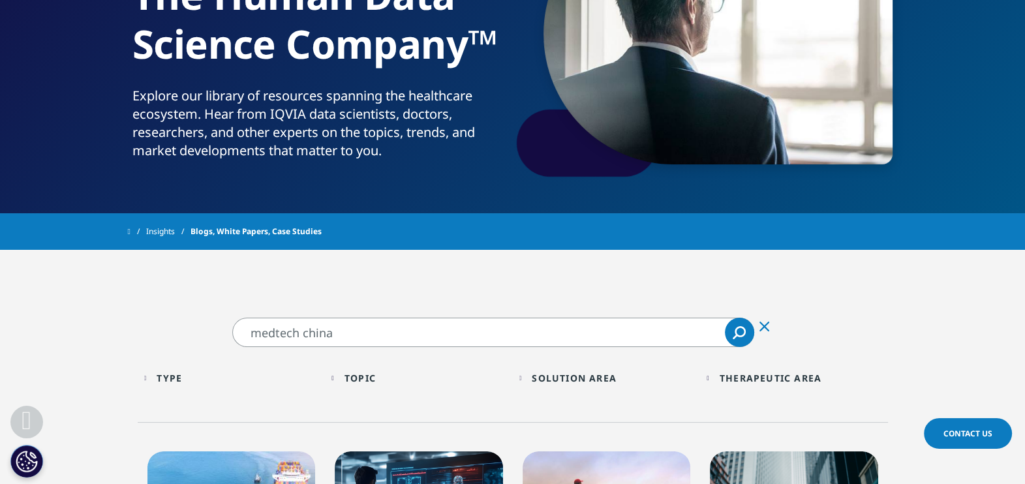
click at [411, 340] on input "medtech china" at bounding box center [493, 332] width 522 height 29
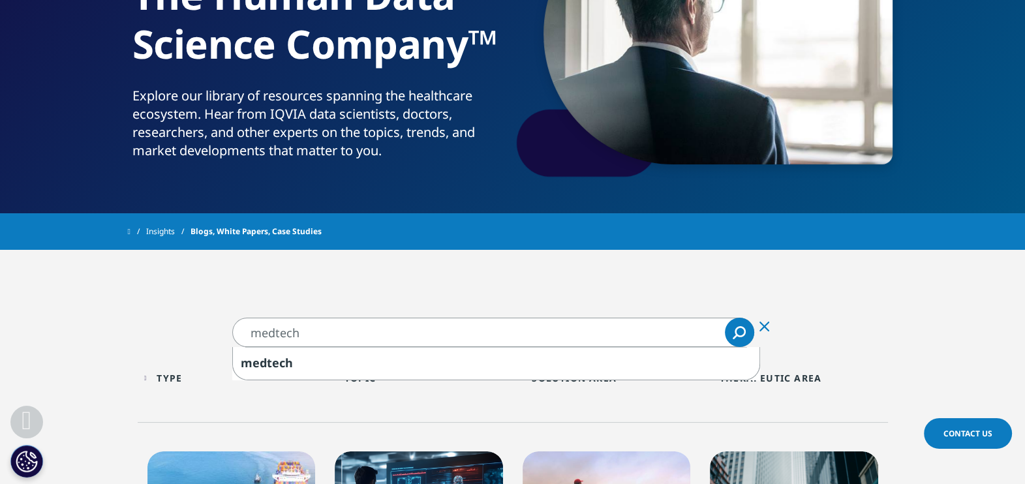
type input "medtech"
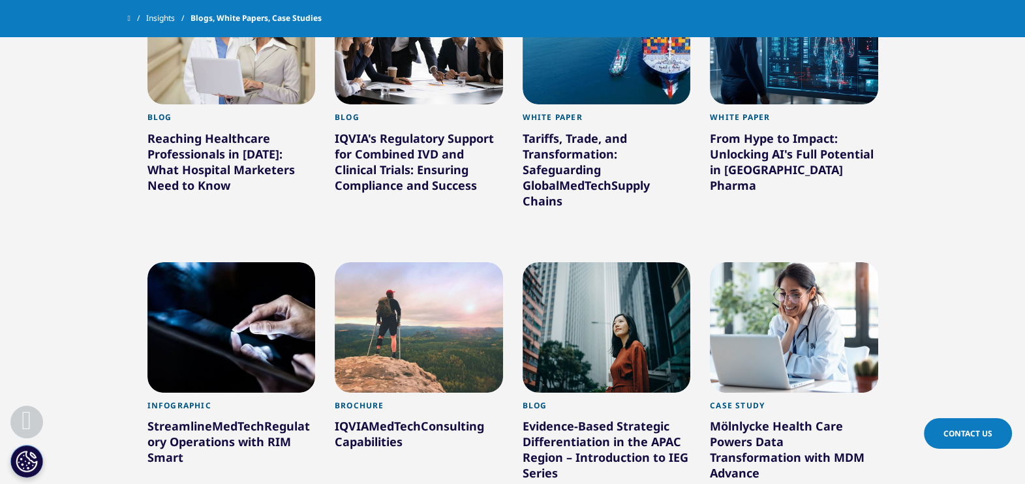
scroll to position [1115, 0]
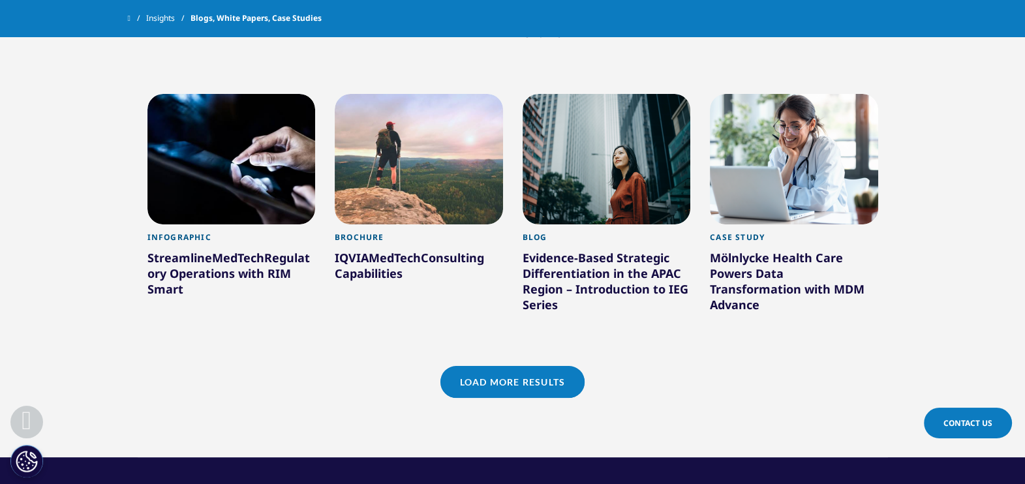
click at [540, 366] on link "Load More Results" at bounding box center [512, 382] width 144 height 32
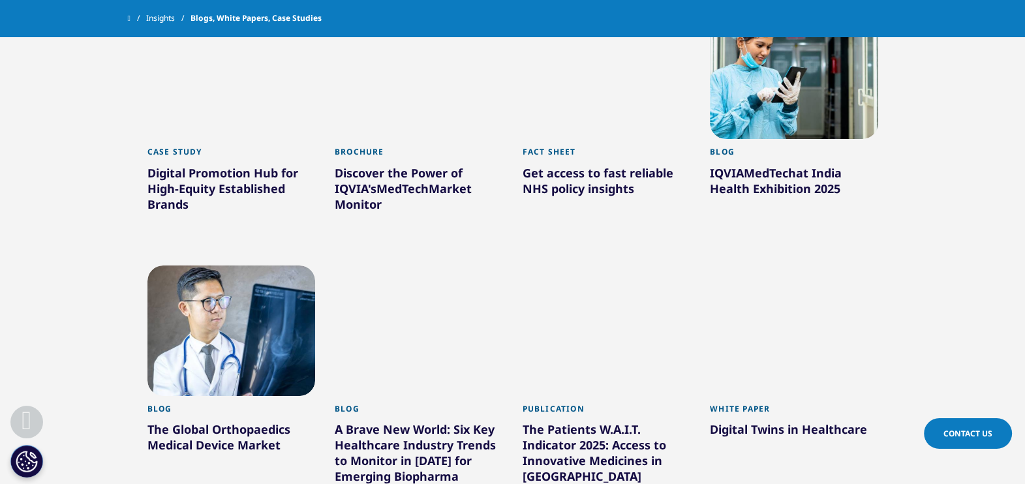
scroll to position [1896, 0]
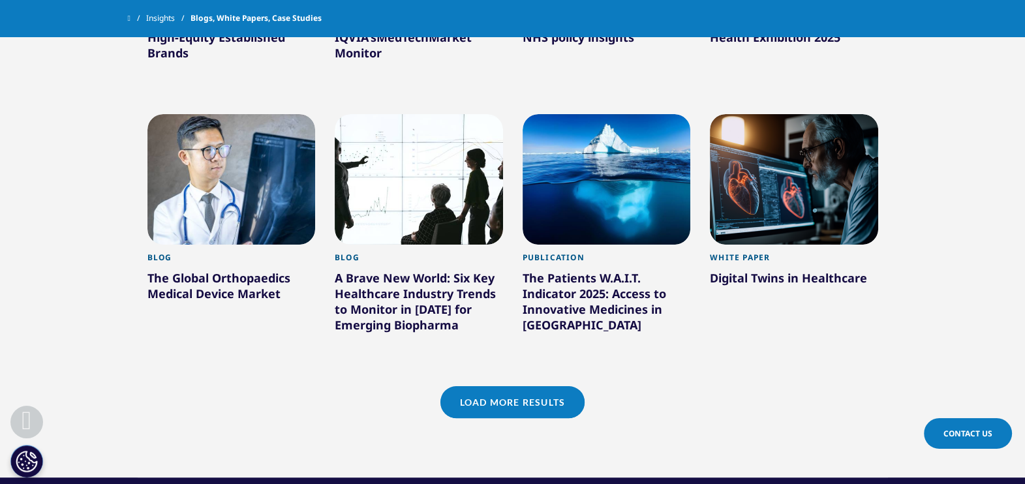
click at [535, 398] on link "Load More Results" at bounding box center [512, 402] width 144 height 32
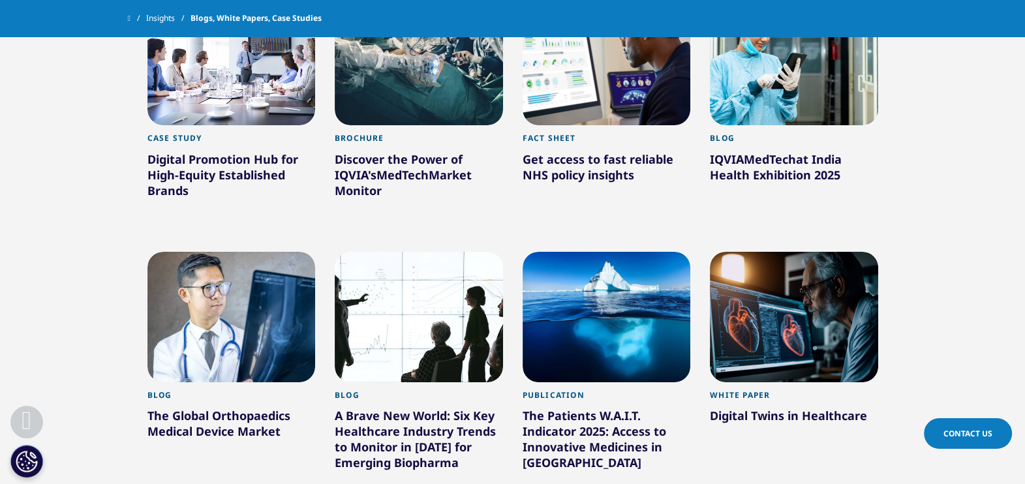
scroll to position [1733, 0]
